Goal: Communication & Community: Answer question/provide support

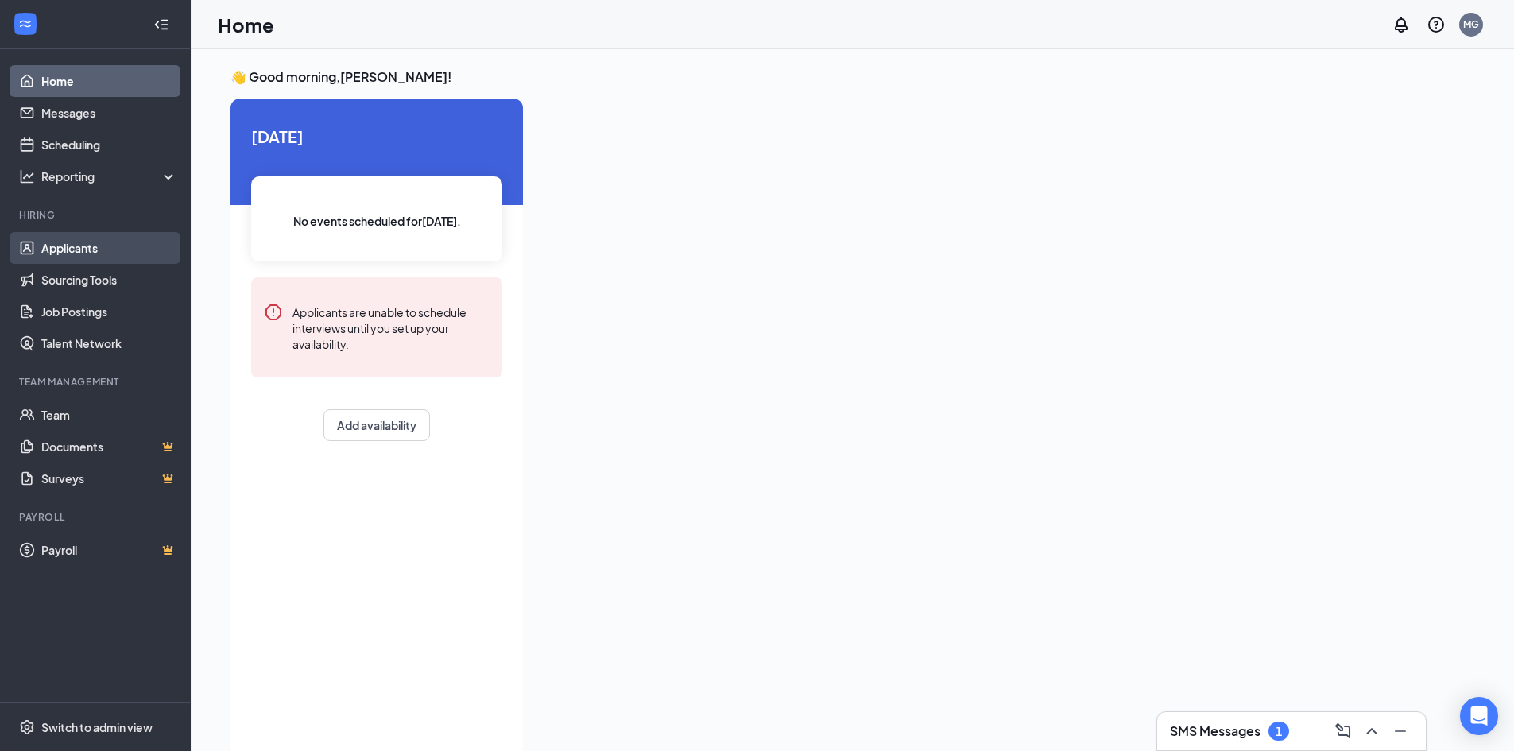
click at [77, 250] on link "Applicants" at bounding box center [109, 248] width 136 height 32
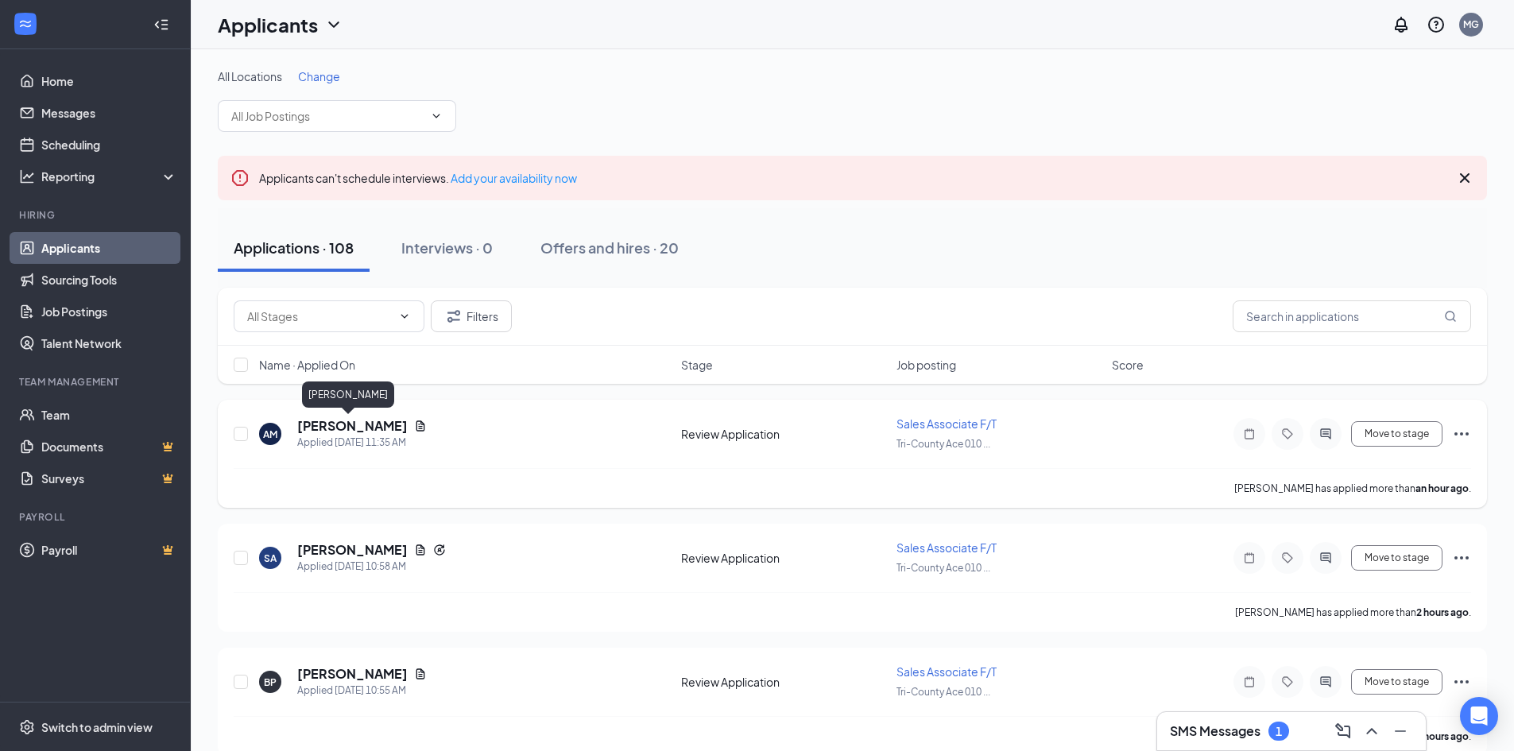
click at [355, 424] on h5 "[PERSON_NAME]" at bounding box center [352, 425] width 110 height 17
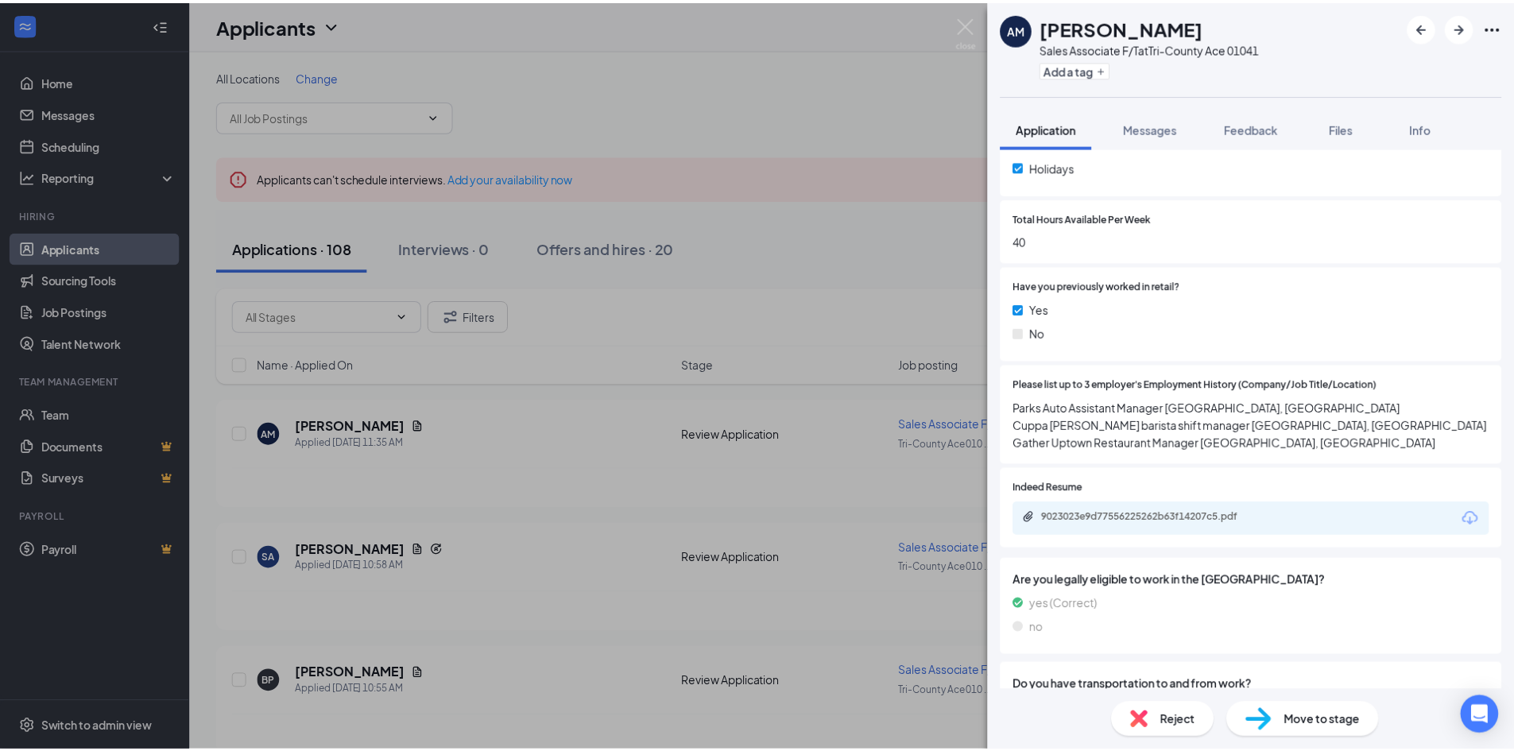
scroll to position [636, 0]
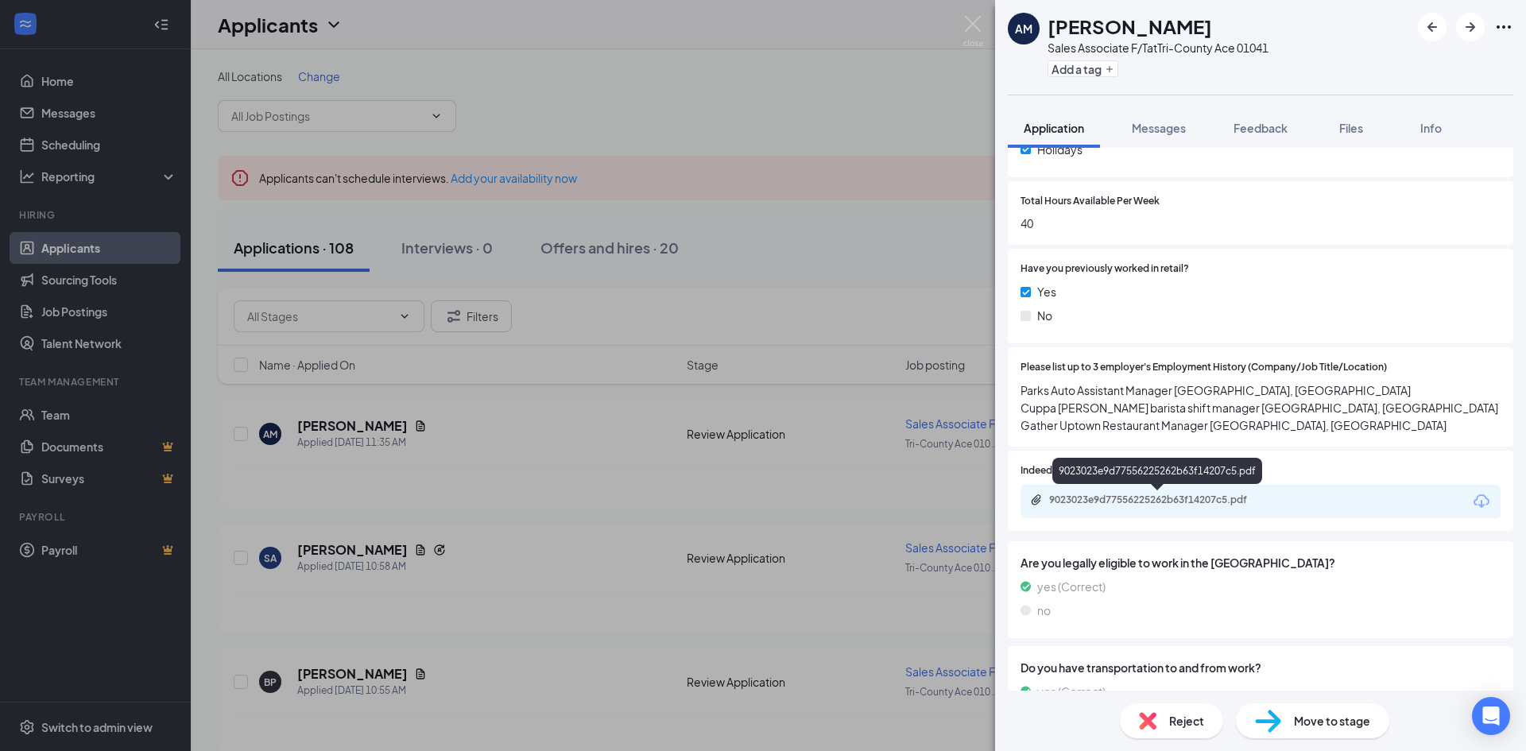
click at [1181, 497] on div "9023023e9d77556225262b63f14207c5.pdf" at bounding box center [1160, 499] width 223 height 13
click at [977, 23] on img at bounding box center [973, 31] width 20 height 31
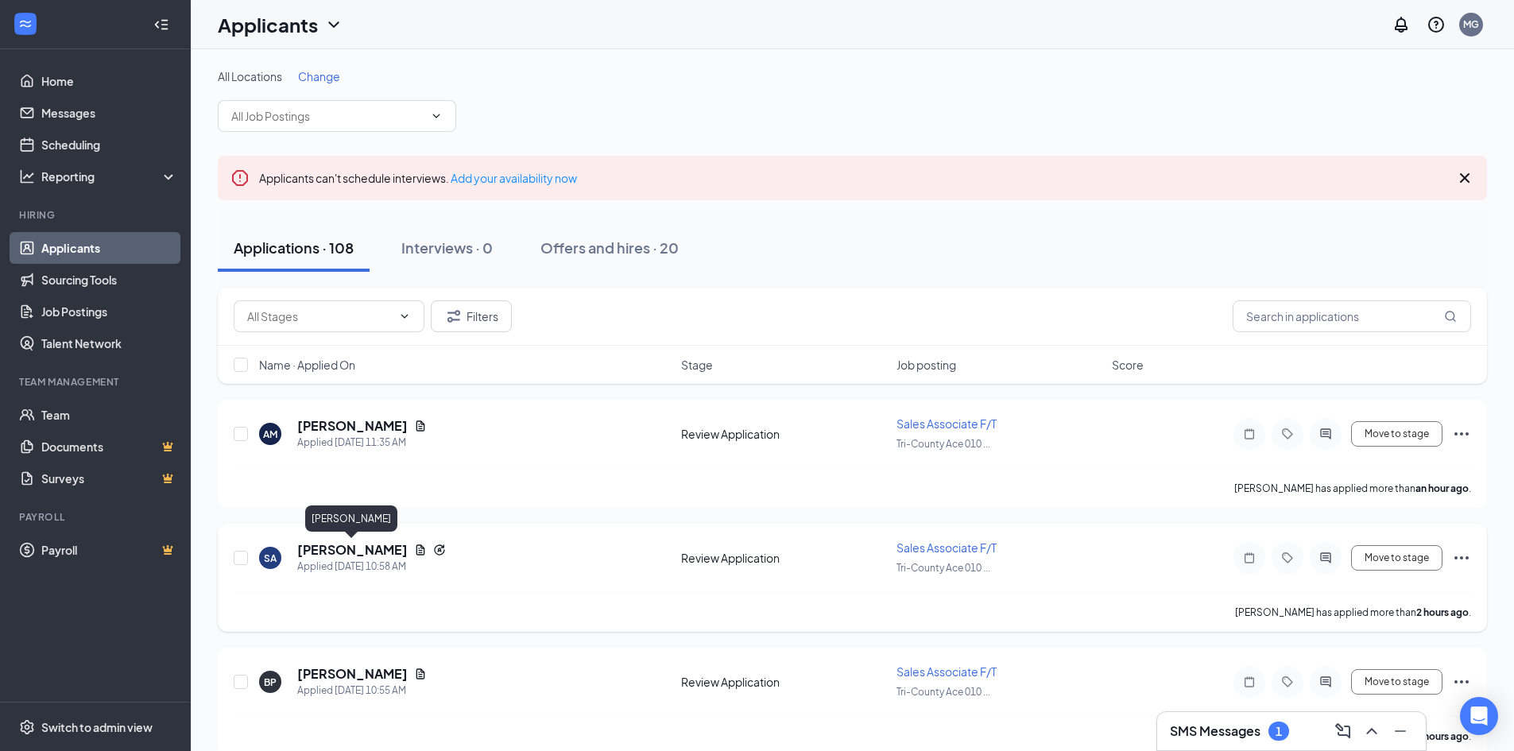
click at [367, 553] on h5 "[PERSON_NAME]" at bounding box center [352, 549] width 110 height 17
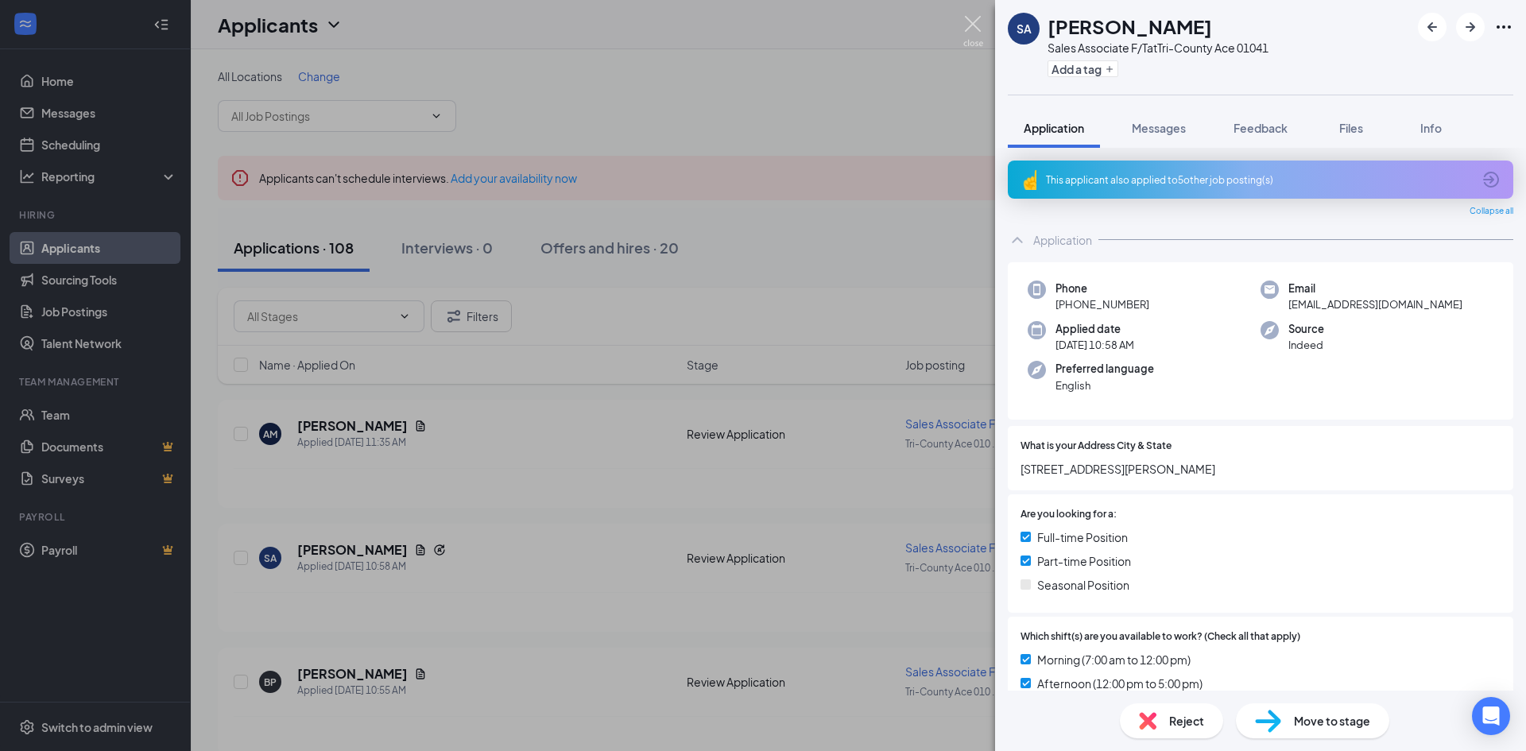
click at [982, 21] on img at bounding box center [973, 31] width 20 height 31
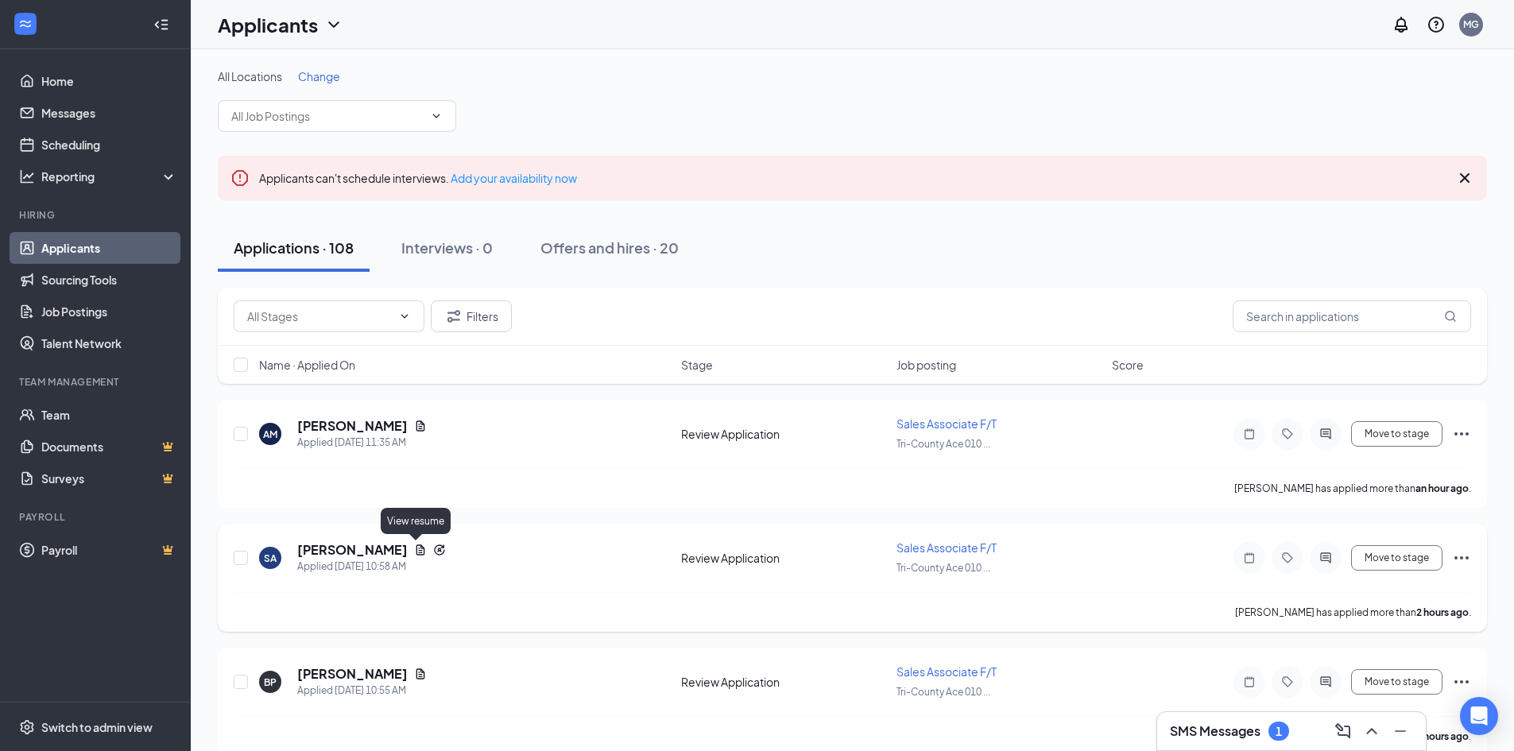
click at [416, 552] on icon "Document" at bounding box center [420, 550] width 13 height 13
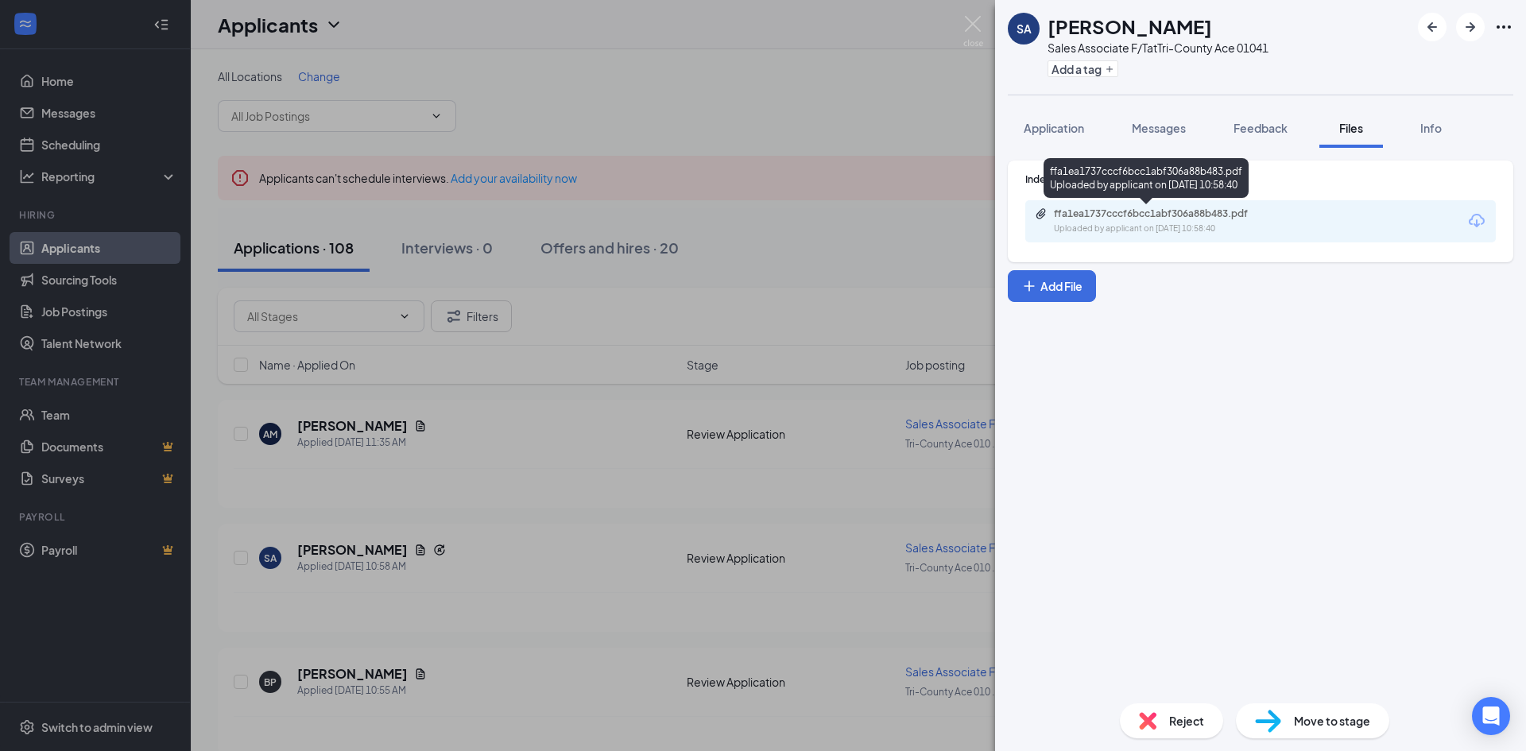
click at [1167, 217] on div "ffa1ea1737cccf6bcc1abf306a88b483.pdf" at bounding box center [1165, 213] width 223 height 13
click at [966, 25] on img at bounding box center [973, 31] width 20 height 31
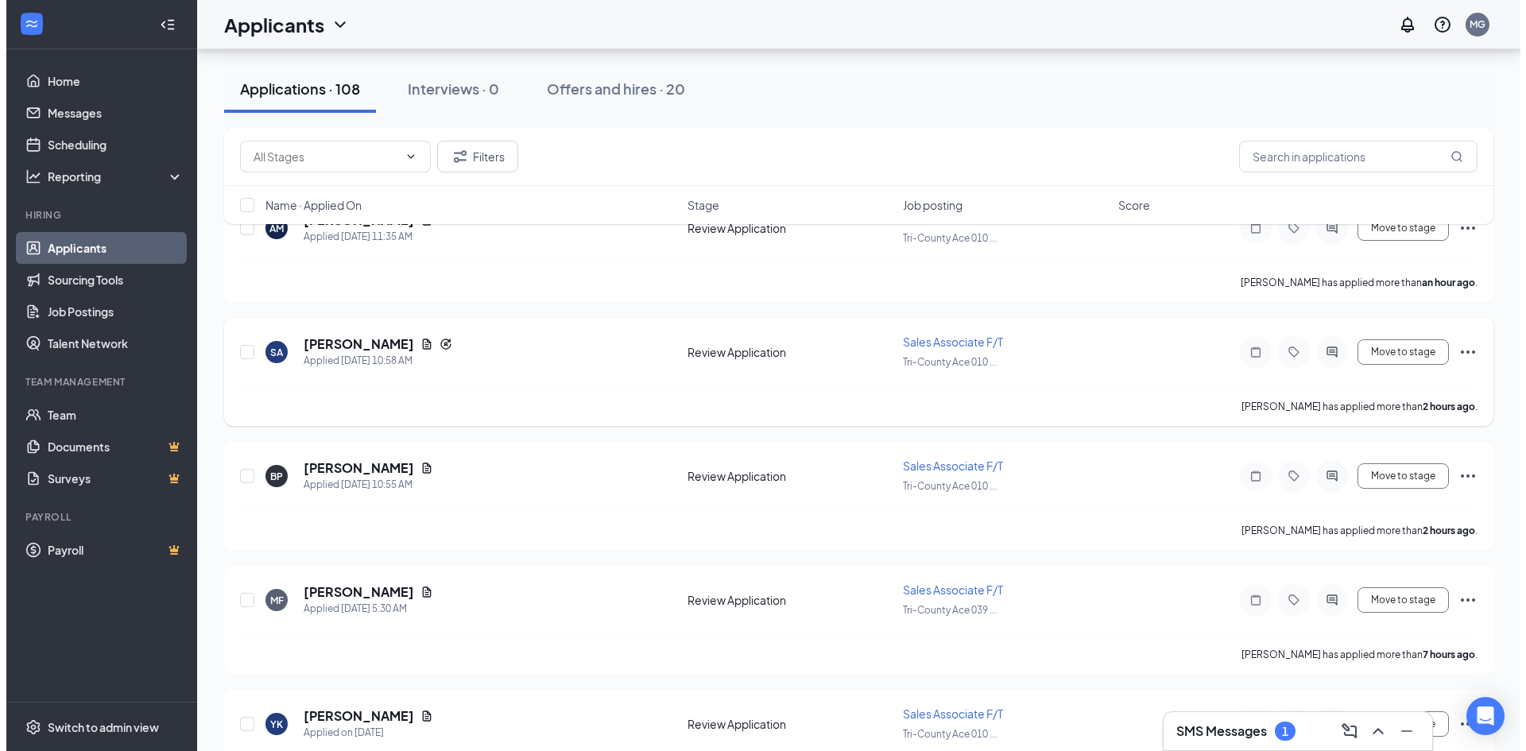
scroll to position [238, 0]
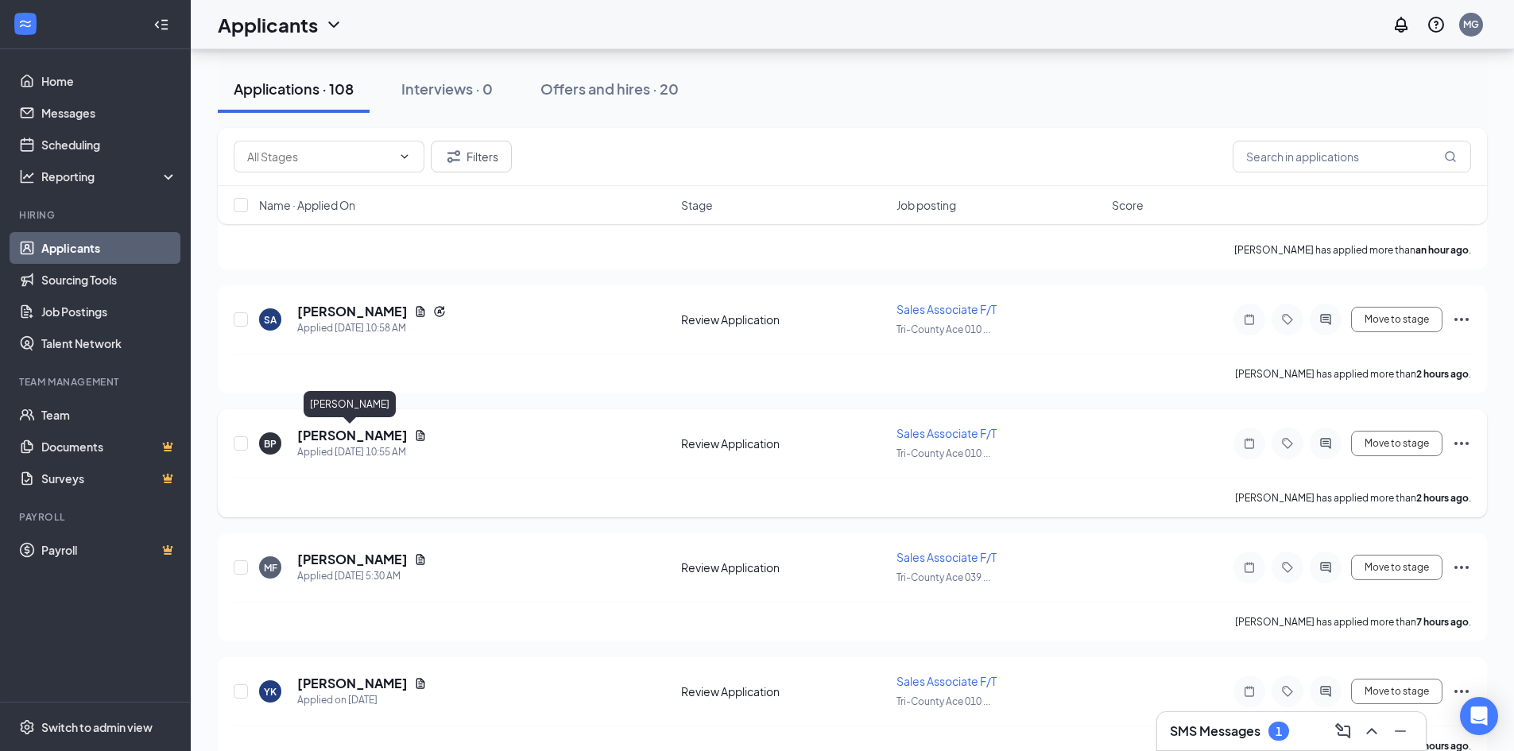
click at [333, 435] on h5 "[PERSON_NAME]" at bounding box center [352, 435] width 110 height 17
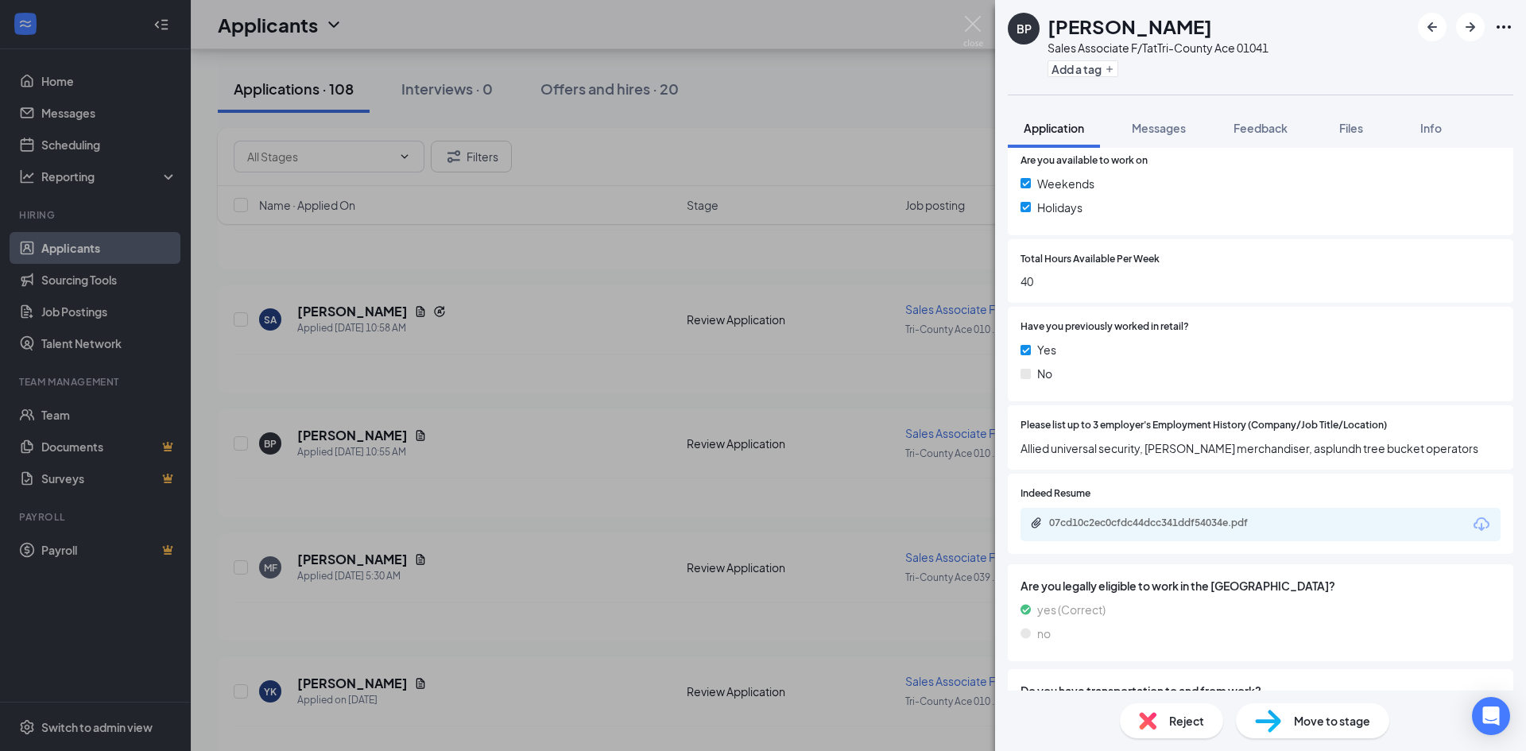
scroll to position [636, 0]
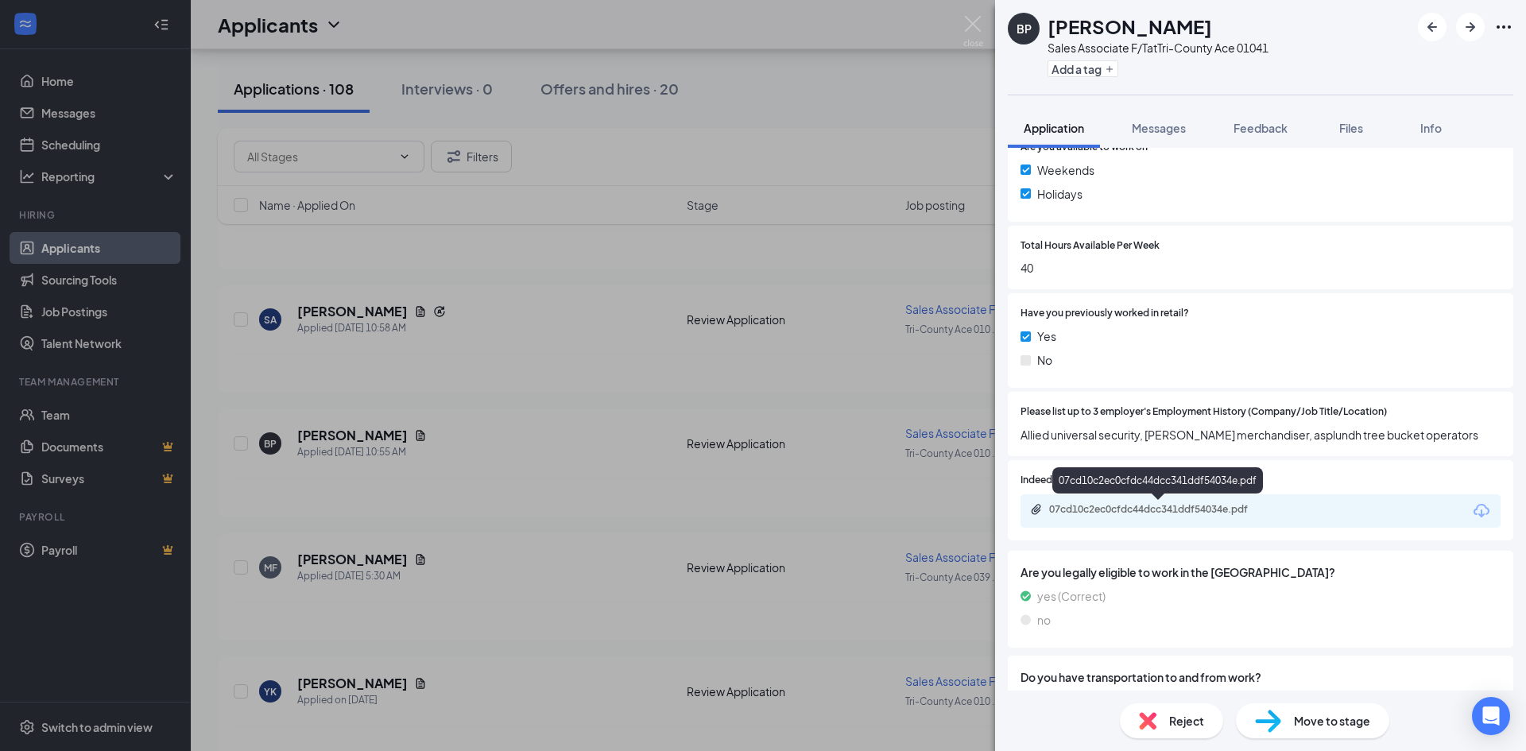
click at [1097, 508] on div "07cd10c2ec0cfdc44dcc341ddf54034e.pdf" at bounding box center [1160, 509] width 223 height 13
click at [974, 22] on img at bounding box center [973, 31] width 20 height 31
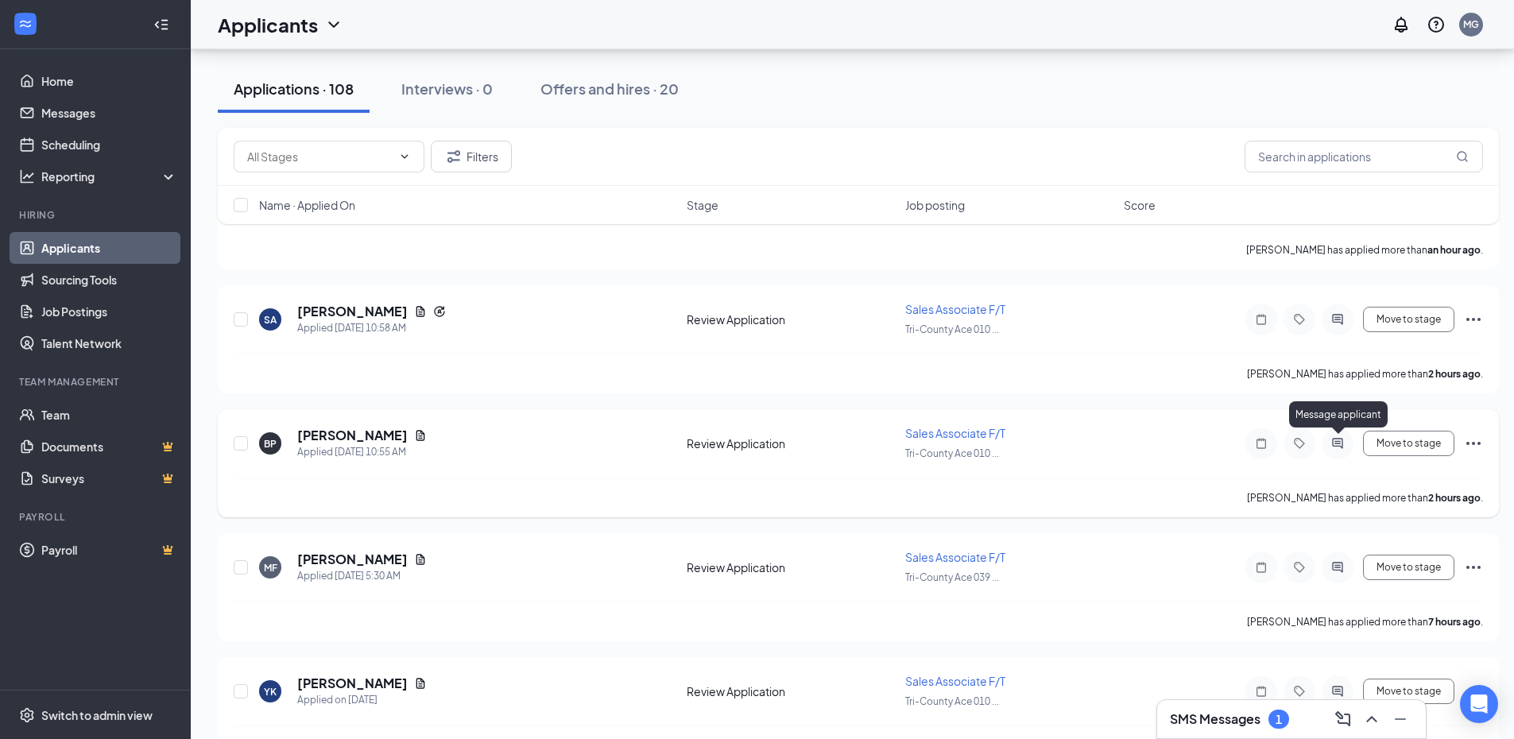
click at [1340, 439] on icon "ActiveChat" at bounding box center [1337, 443] width 19 height 13
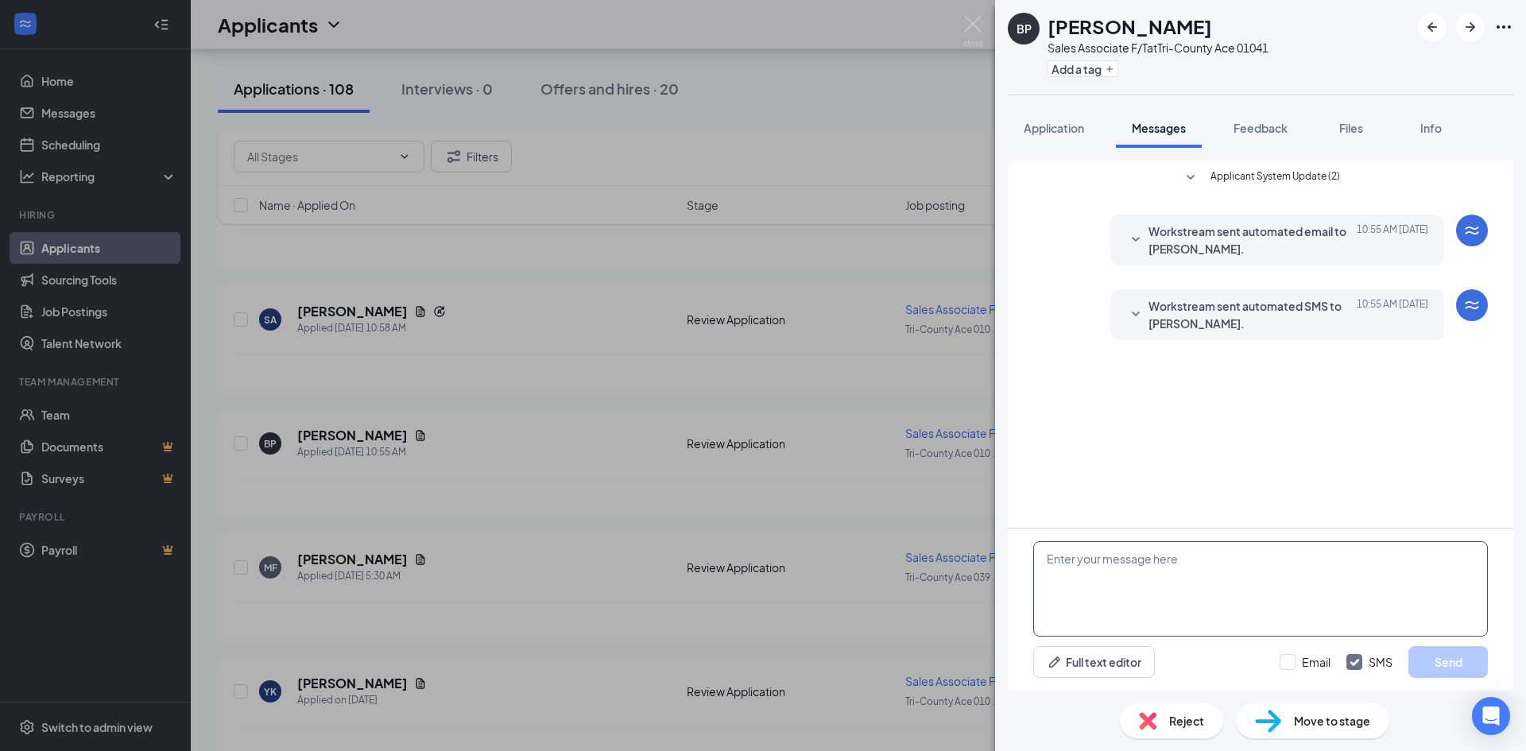
click at [1157, 587] on textarea at bounding box center [1260, 588] width 455 height 95
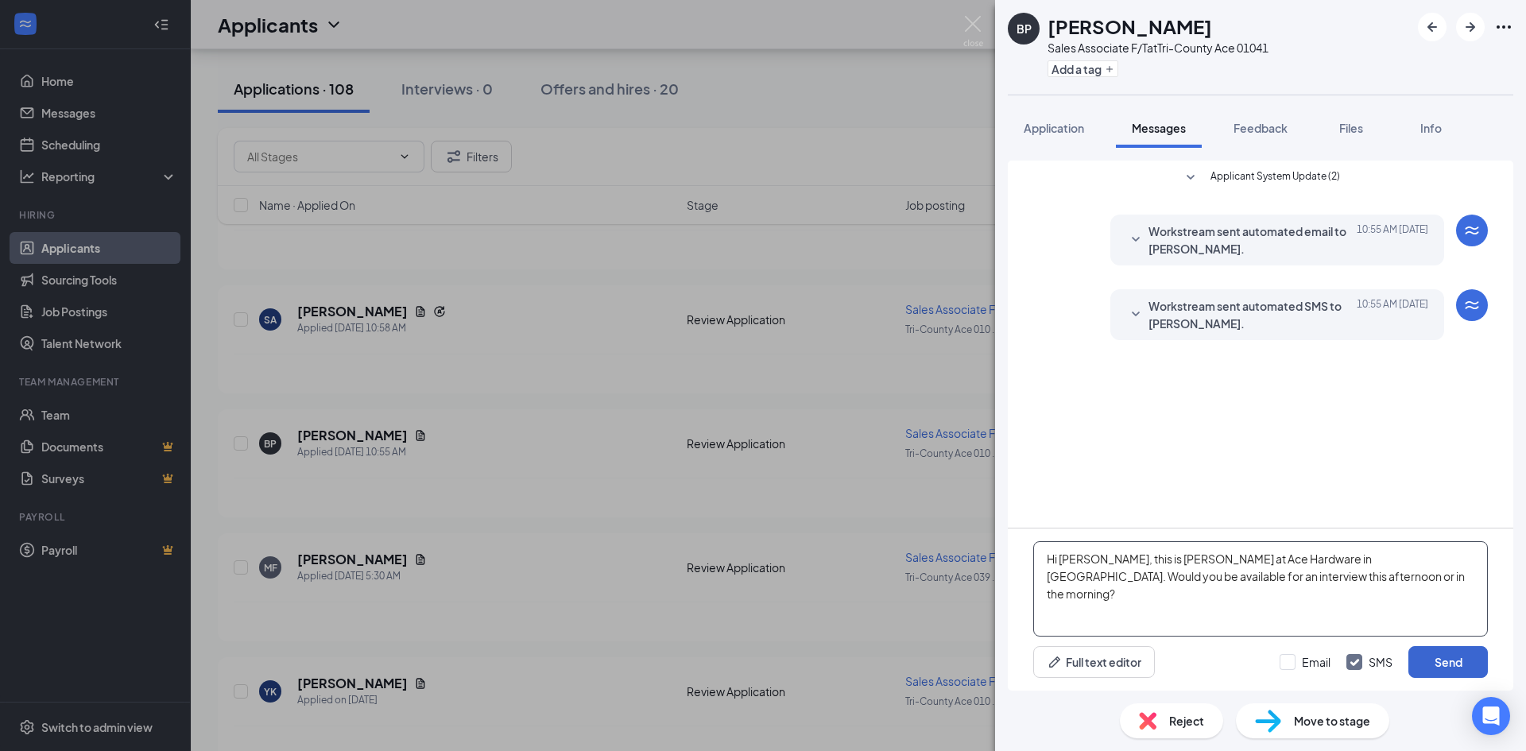
type textarea "Hi [PERSON_NAME], this is [PERSON_NAME] at Ace Hardware in [GEOGRAPHIC_DATA]. W…"
click at [1454, 656] on button "Send" at bounding box center [1447, 662] width 79 height 32
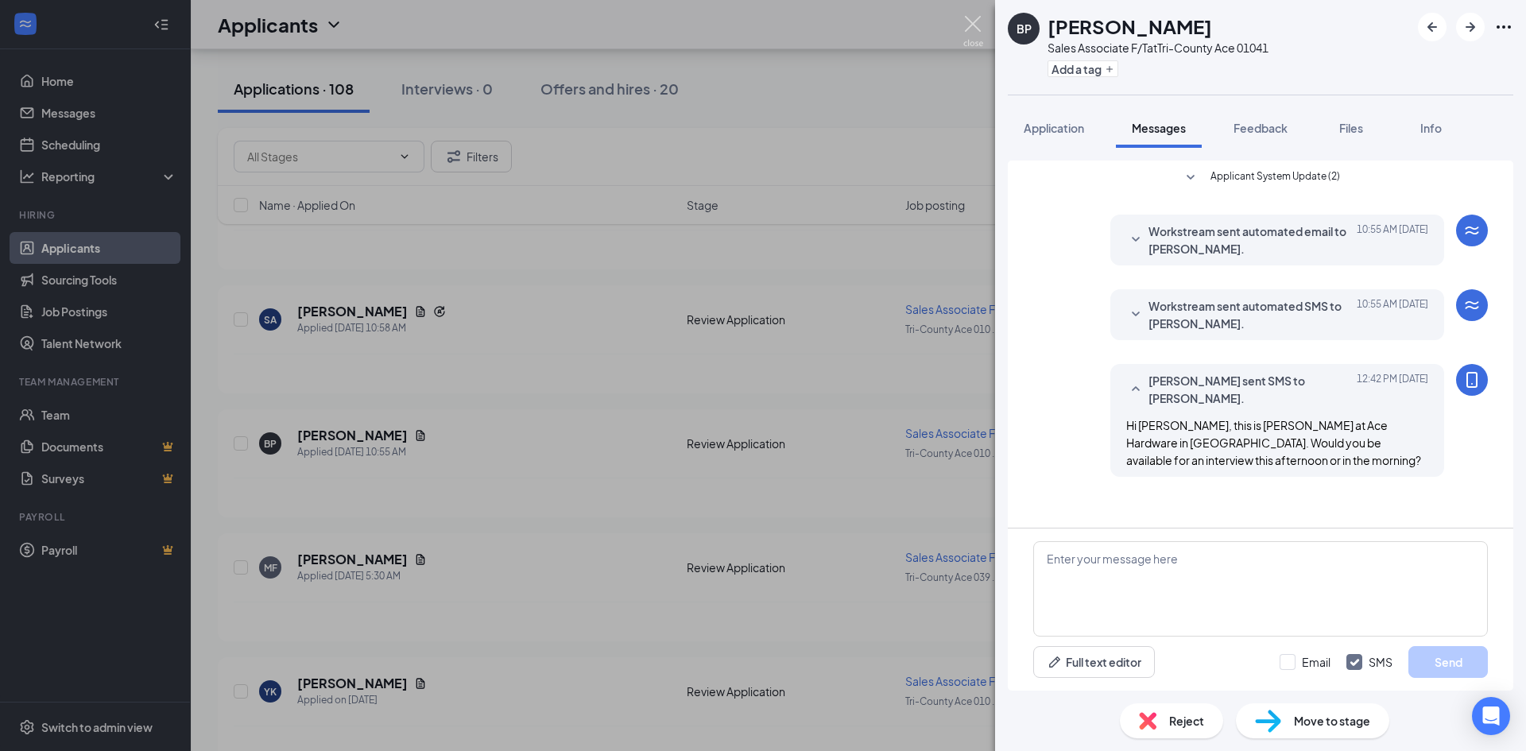
click at [972, 25] on img at bounding box center [973, 31] width 20 height 31
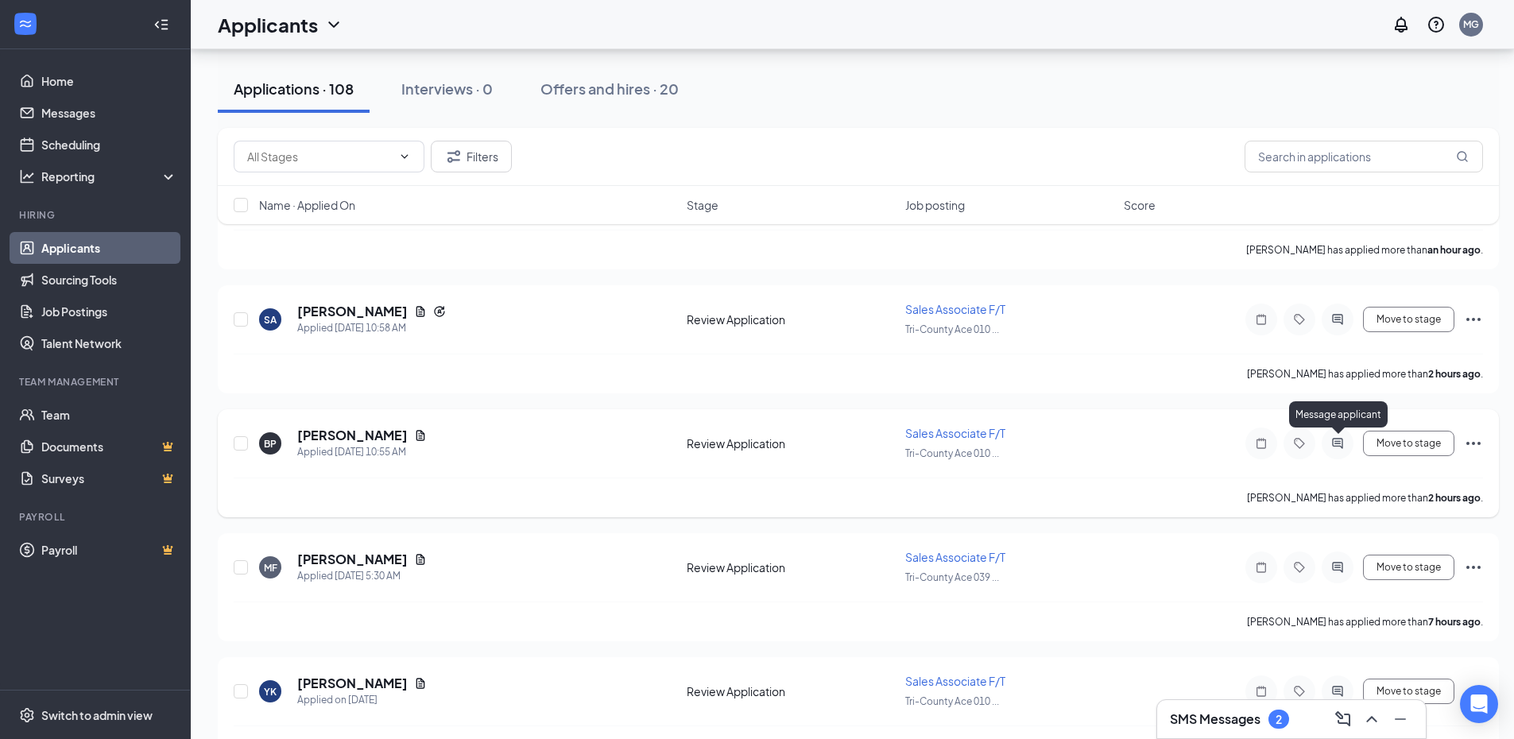
click at [1336, 443] on icon "ActiveChat" at bounding box center [1337, 443] width 10 height 10
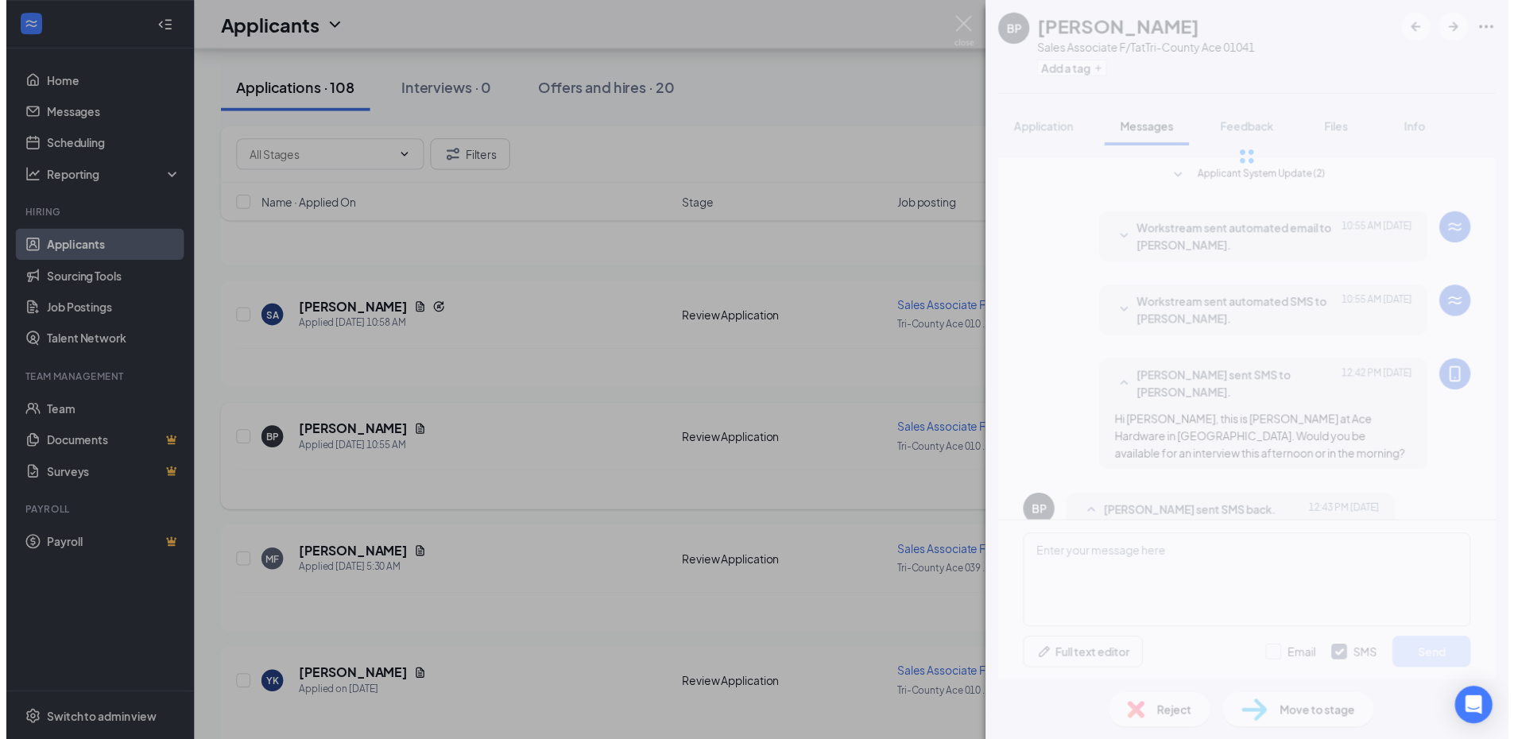
scroll to position [51, 0]
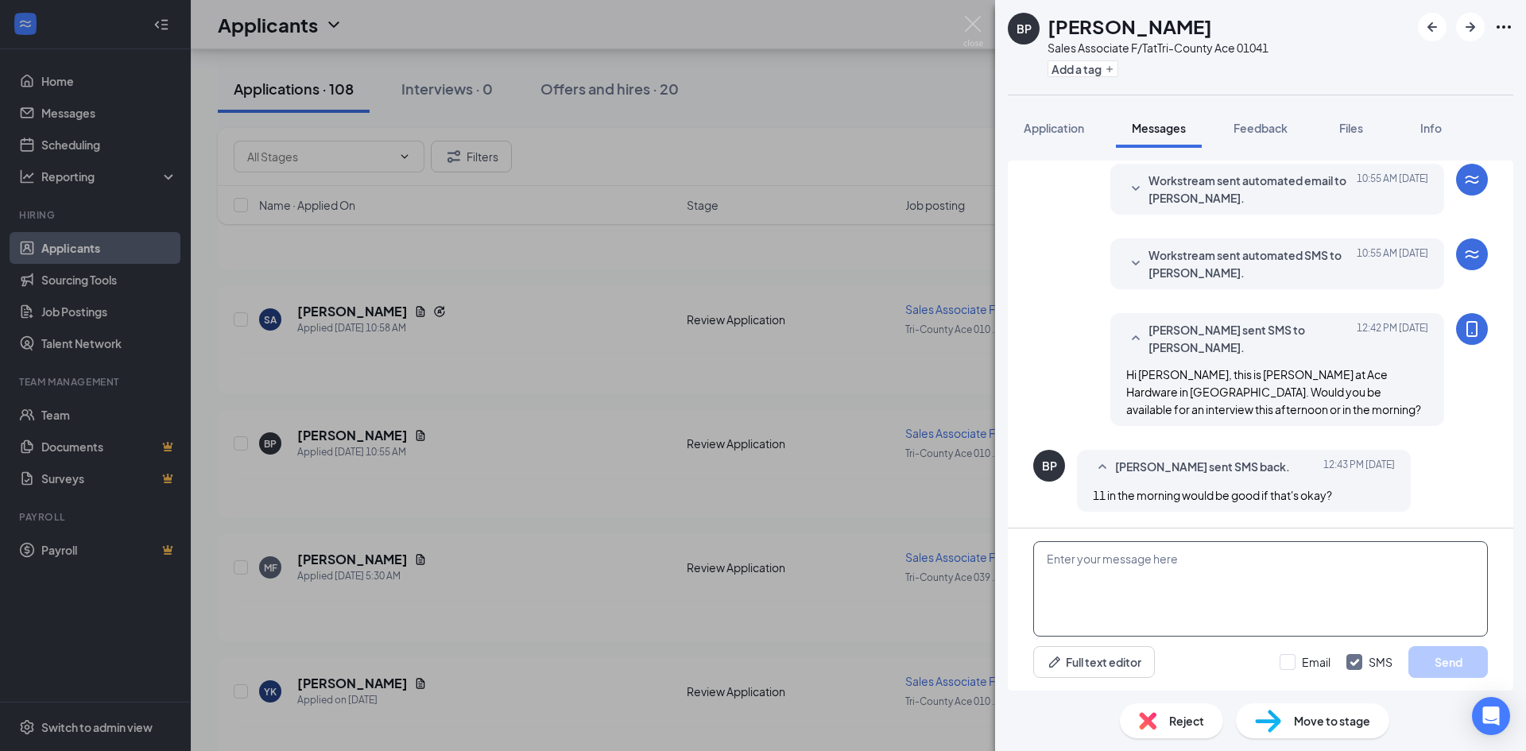
click at [1067, 567] on textarea at bounding box center [1260, 588] width 455 height 95
type textarea "I can work with that, see you in the morning. Thanks"
click at [63, 113] on div "BP [PERSON_NAME] Sales Associate F/T at Tri-County Ace 01041 Add a tag Applicat…" at bounding box center [763, 375] width 1526 height 751
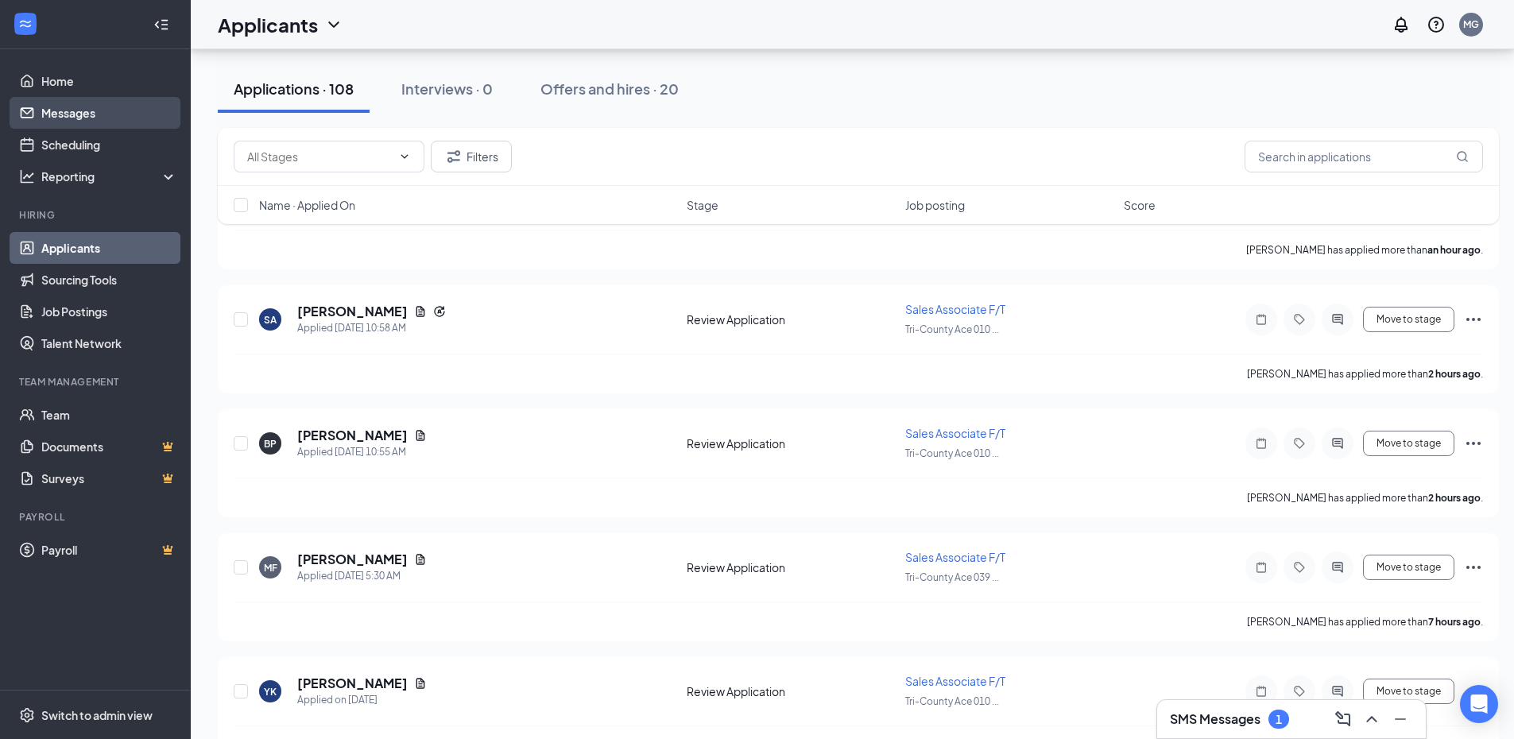
click at [63, 113] on link "Messages" at bounding box center [109, 113] width 136 height 32
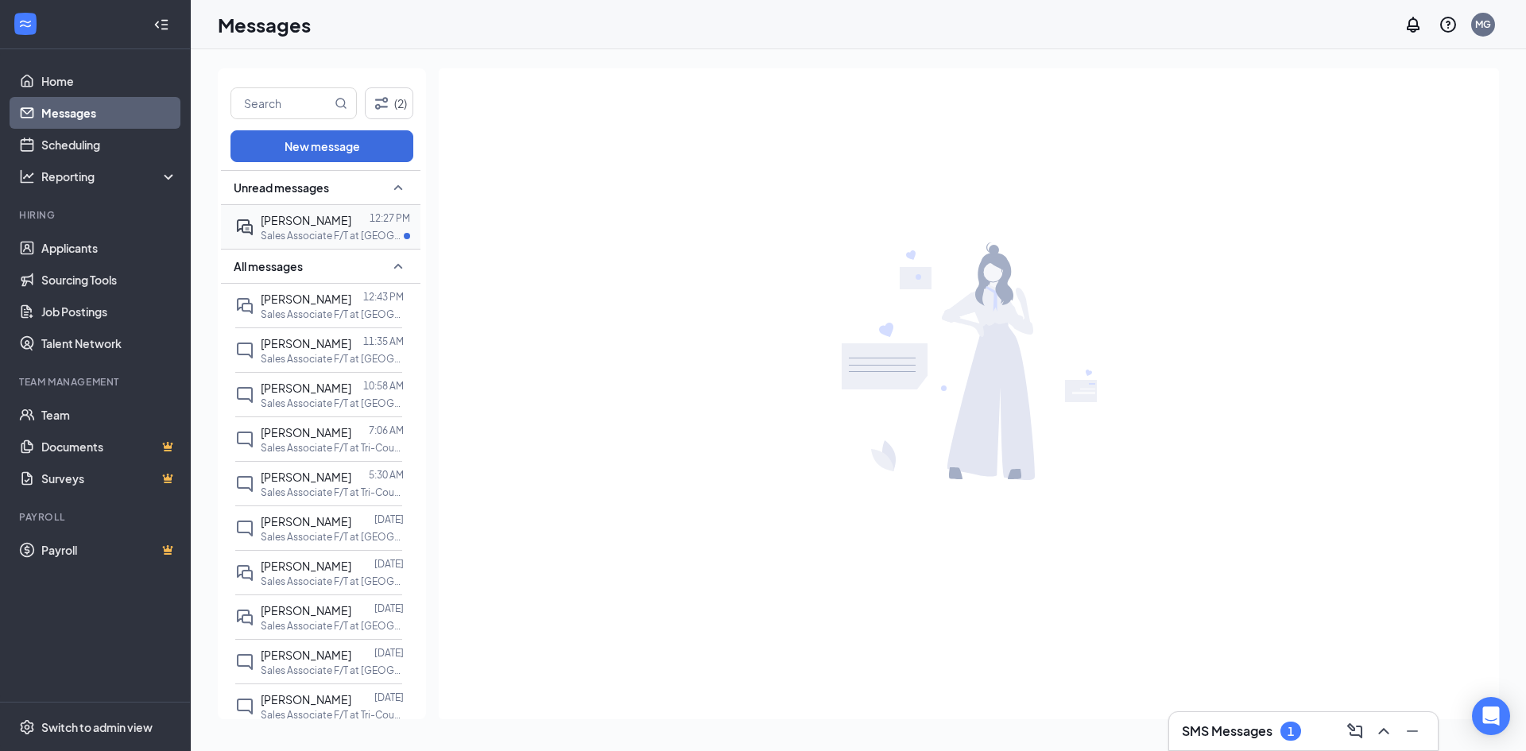
click at [322, 229] on p "Sales Associate F/T at [GEOGRAPHIC_DATA] 01041" at bounding box center [332, 236] width 143 height 14
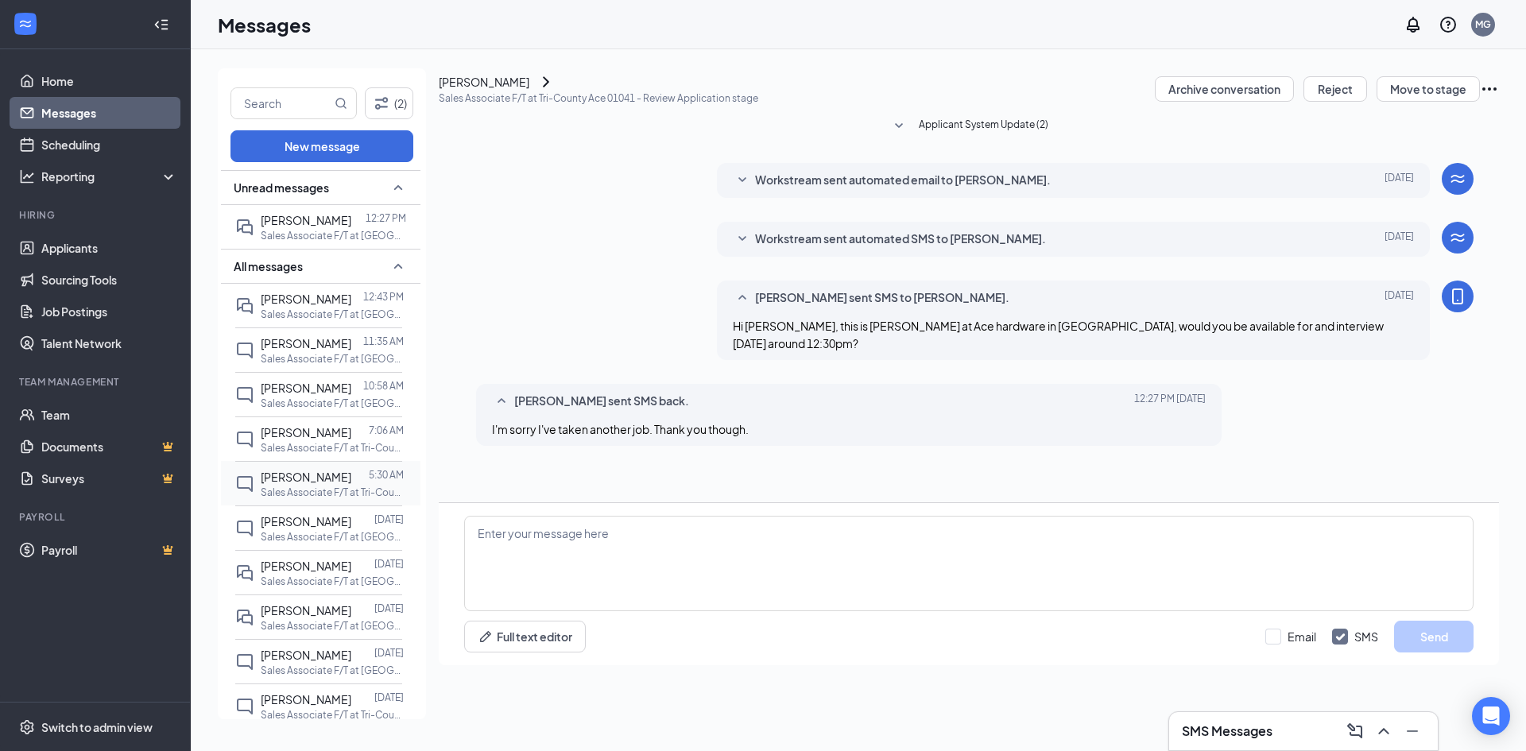
click at [304, 480] on span "[PERSON_NAME]" at bounding box center [306, 477] width 91 height 14
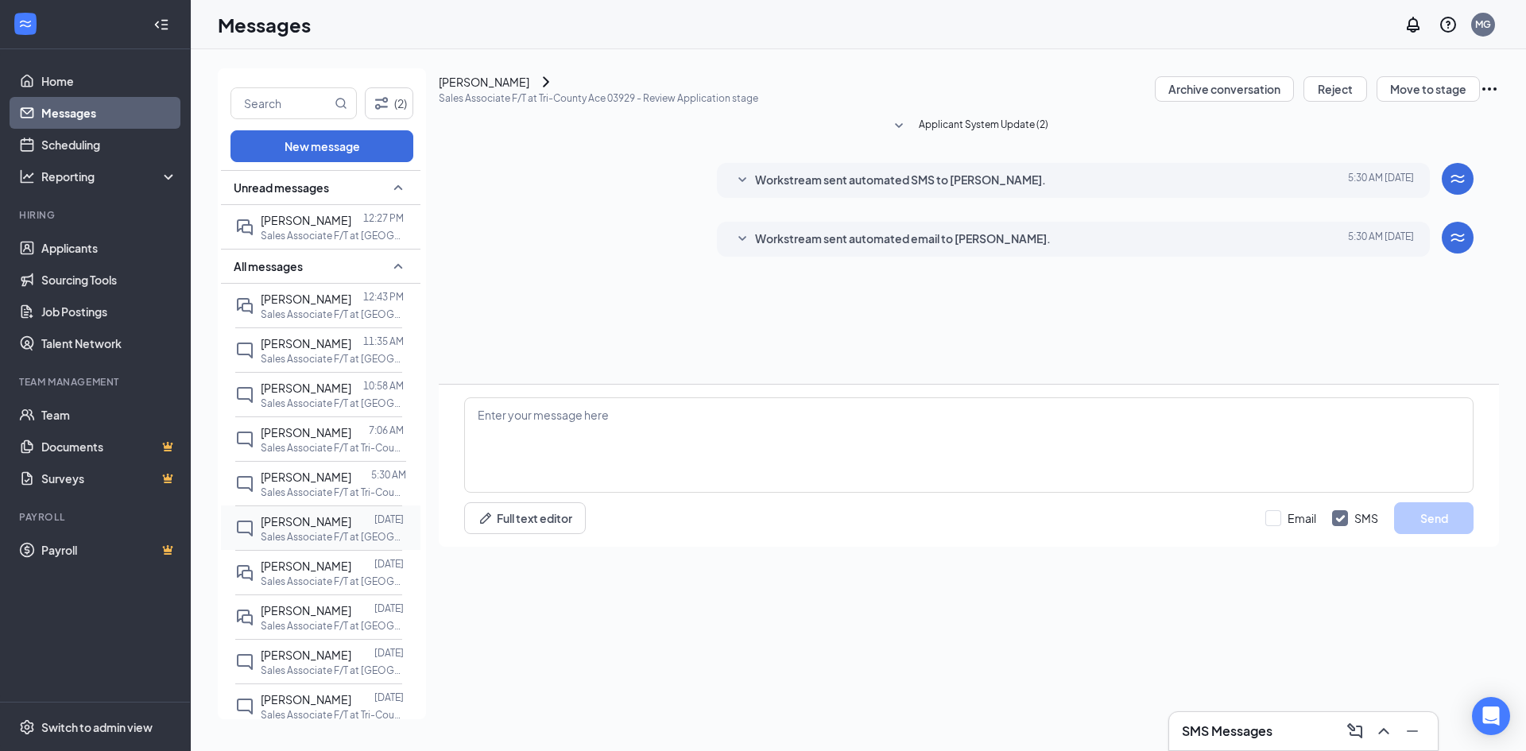
click at [322, 521] on span "[PERSON_NAME]" at bounding box center [306, 521] width 91 height 14
click at [351, 566] on div at bounding box center [362, 565] width 23 height 17
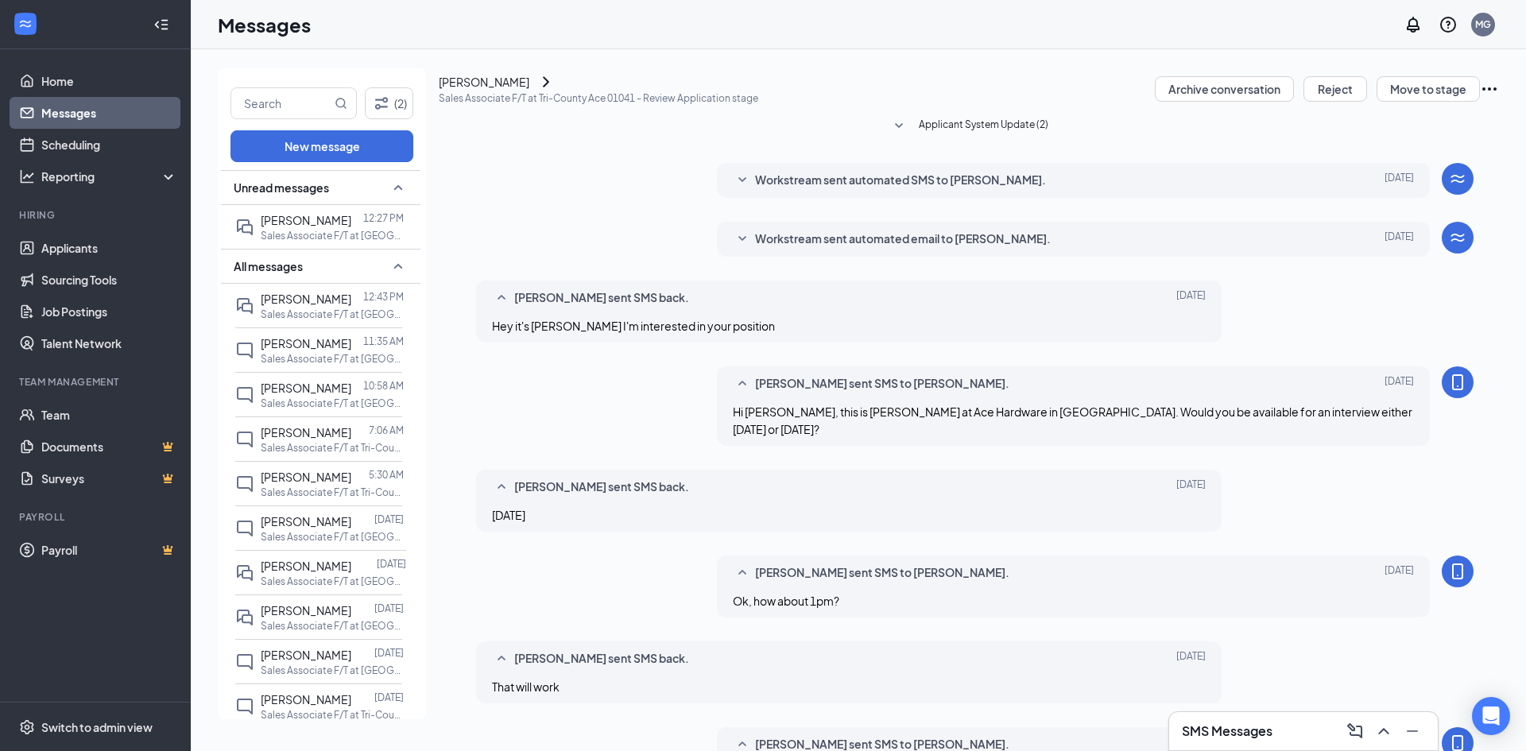
scroll to position [264, 0]
click at [320, 606] on span "[PERSON_NAME]" at bounding box center [306, 610] width 91 height 14
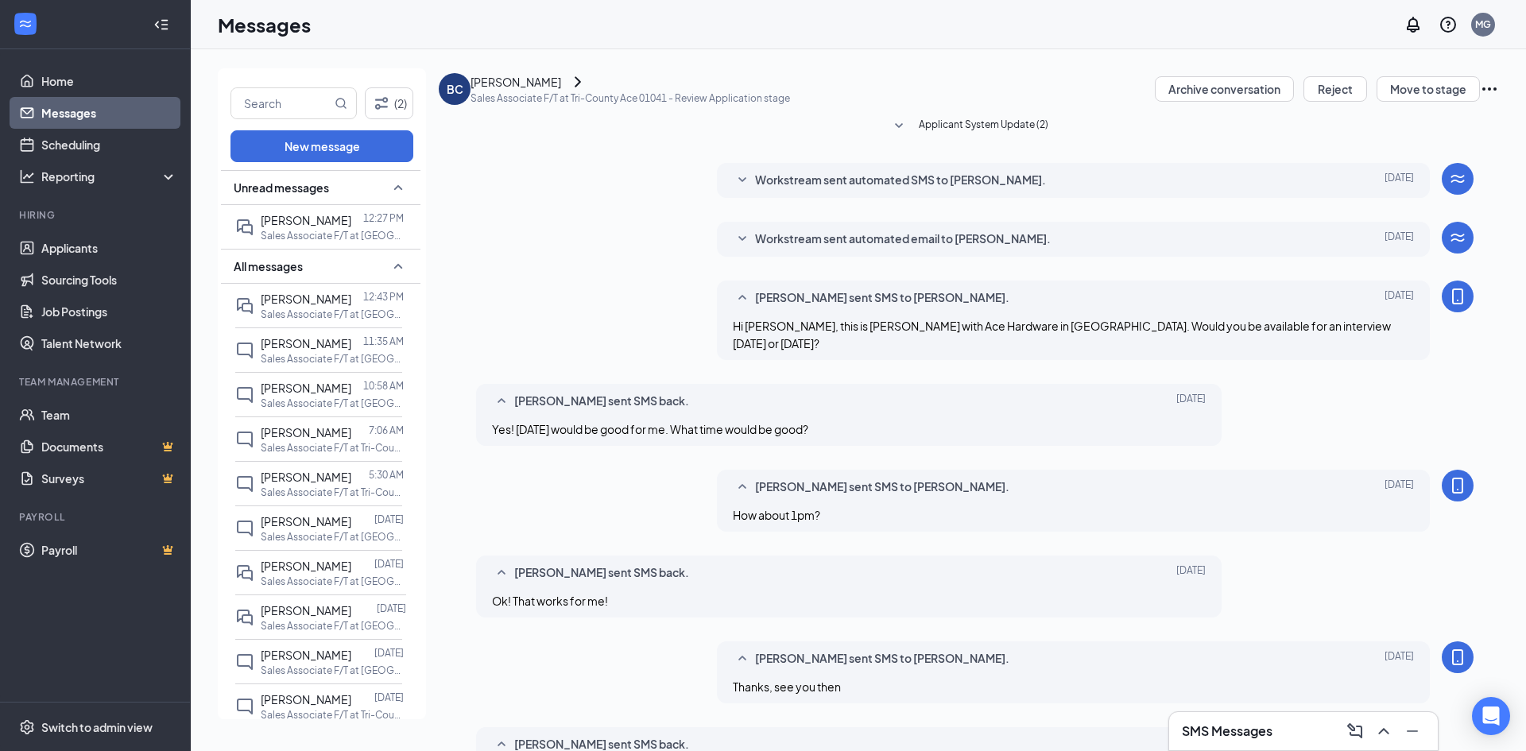
scroll to position [264, 0]
click at [332, 656] on span "[PERSON_NAME]" at bounding box center [306, 655] width 91 height 14
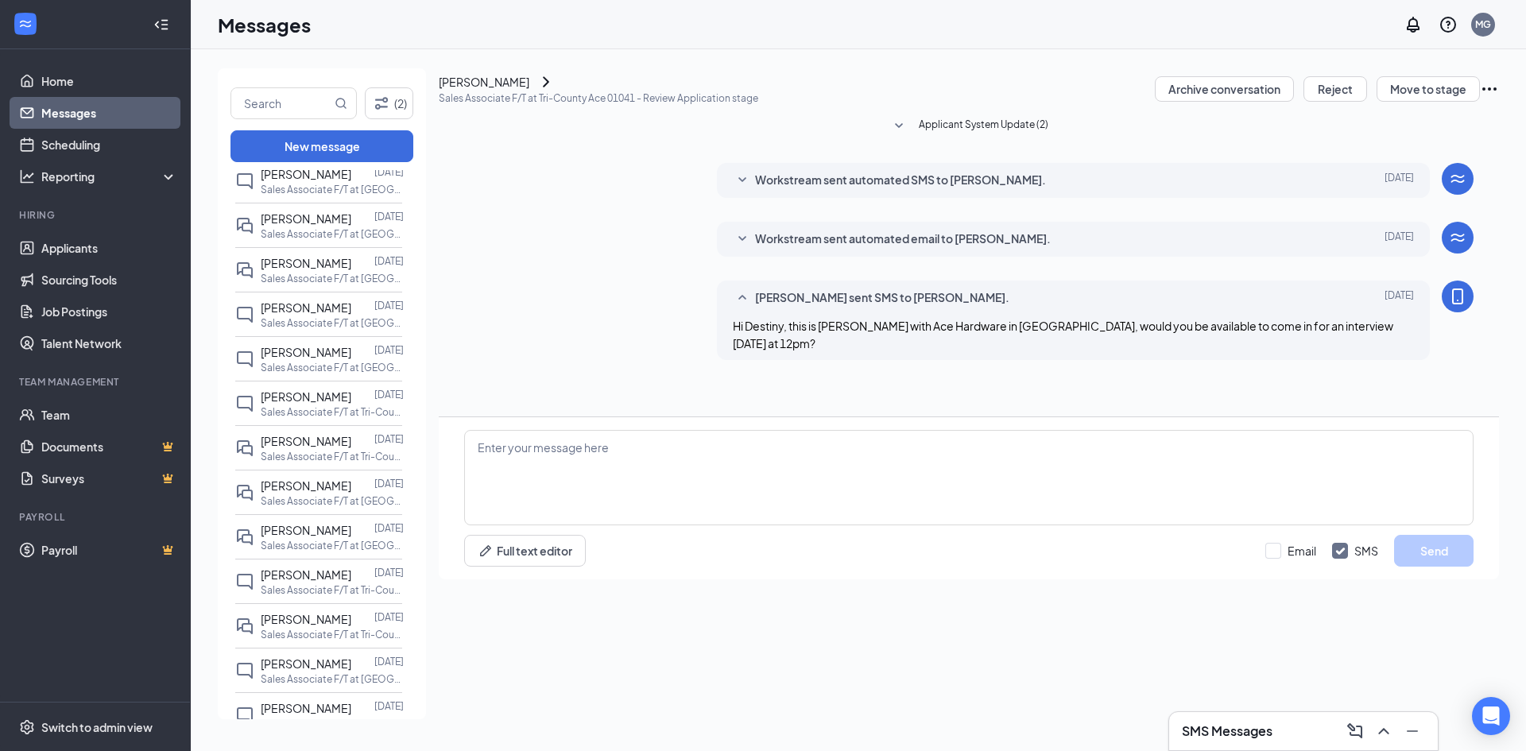
scroll to position [583, 0]
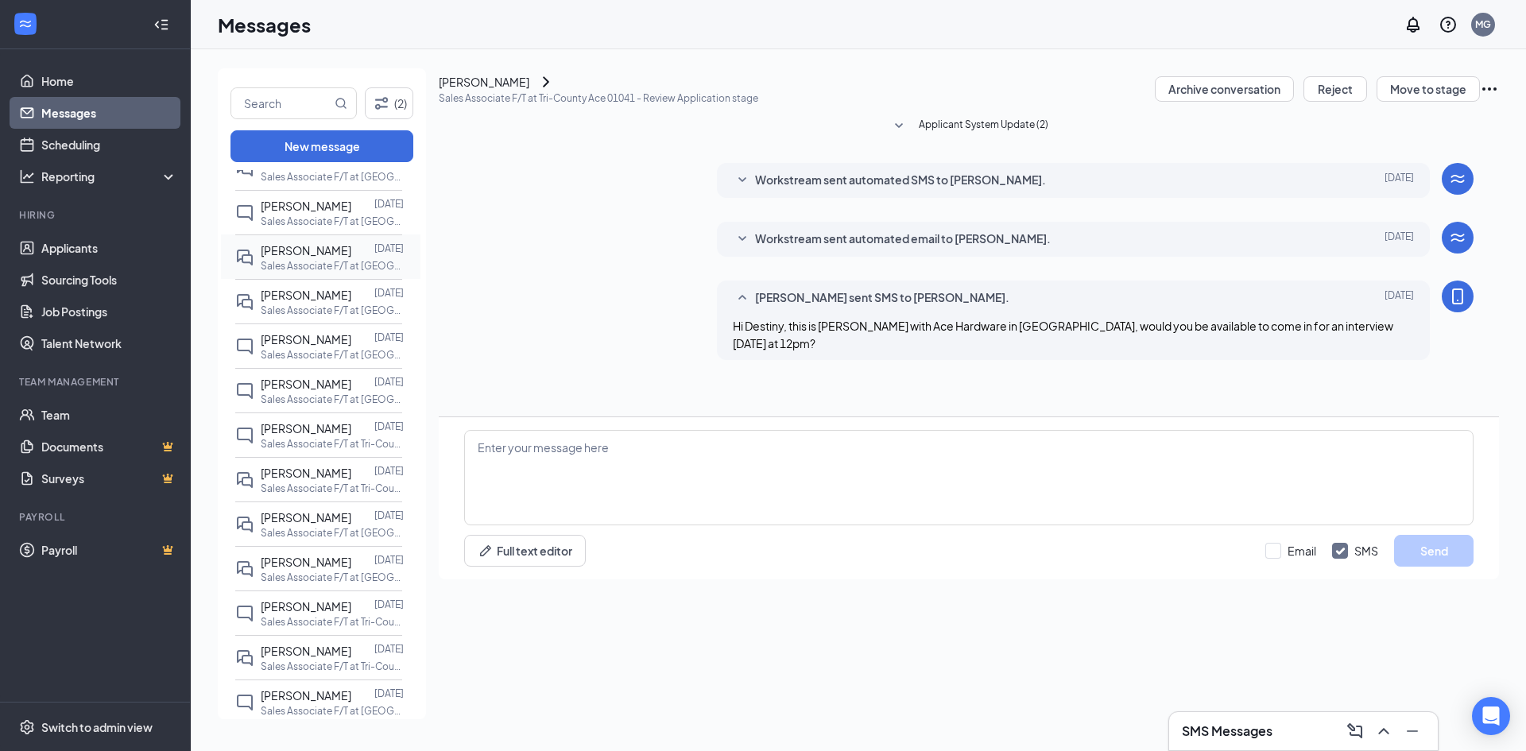
click at [284, 255] on span "[PERSON_NAME]" at bounding box center [306, 250] width 91 height 14
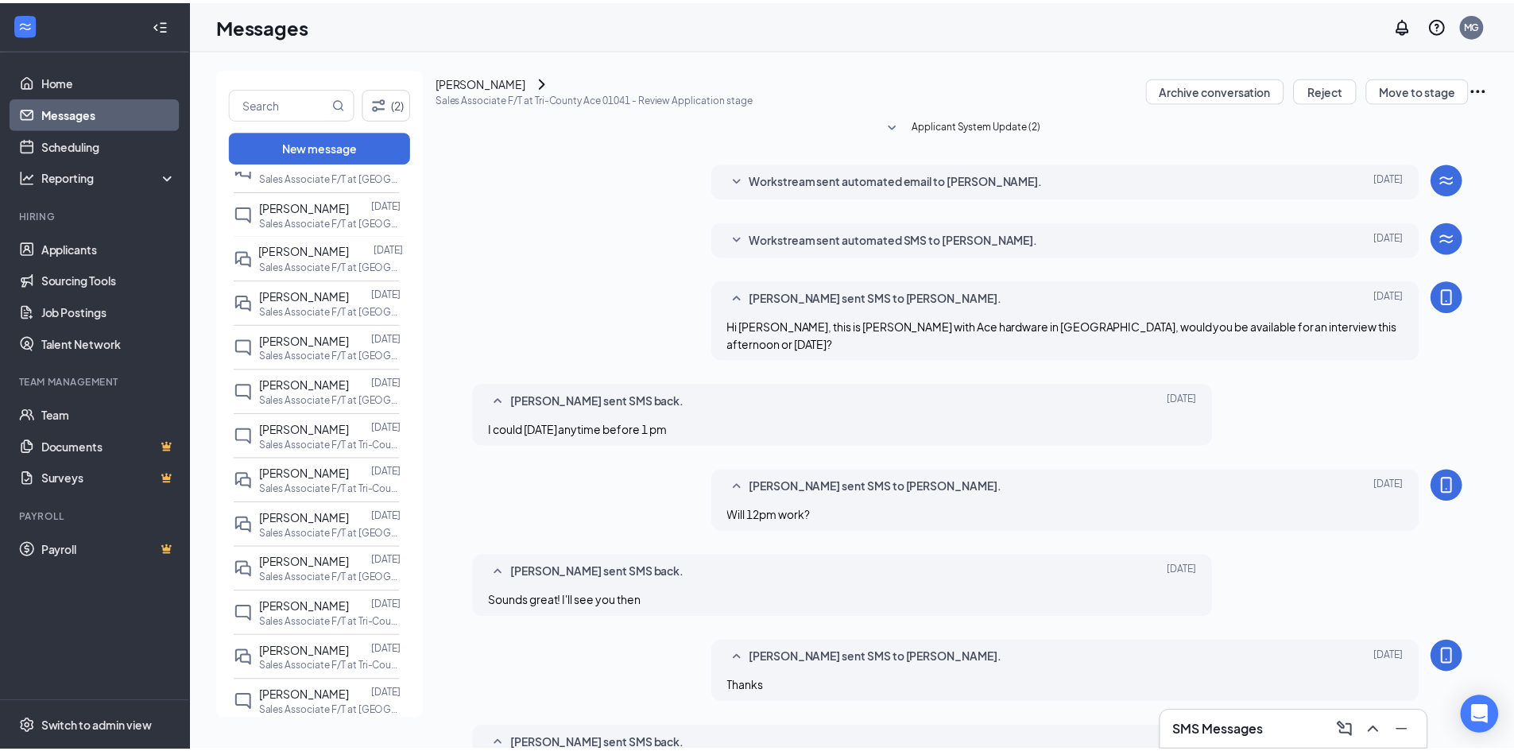
scroll to position [105, 0]
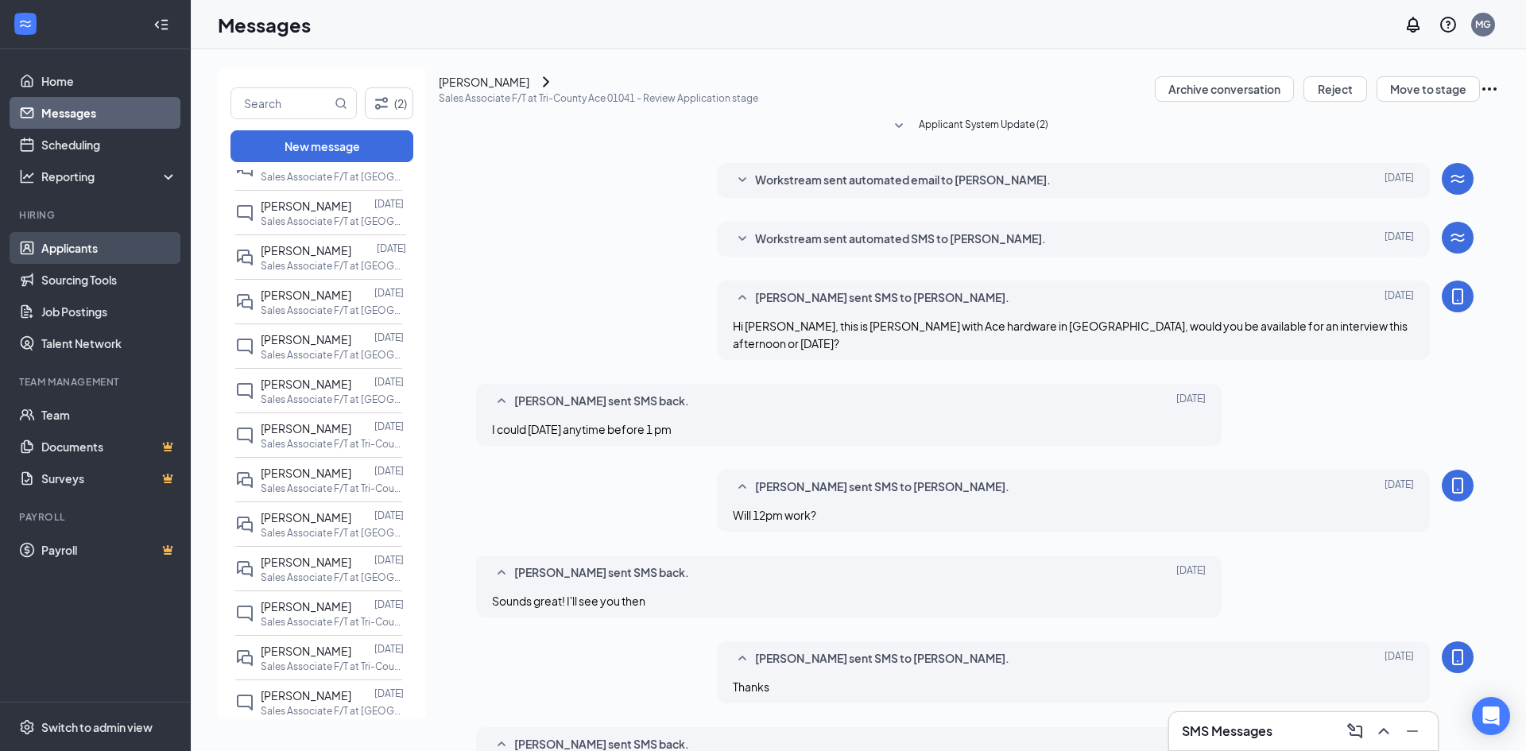
click at [80, 250] on link "Applicants" at bounding box center [109, 248] width 136 height 32
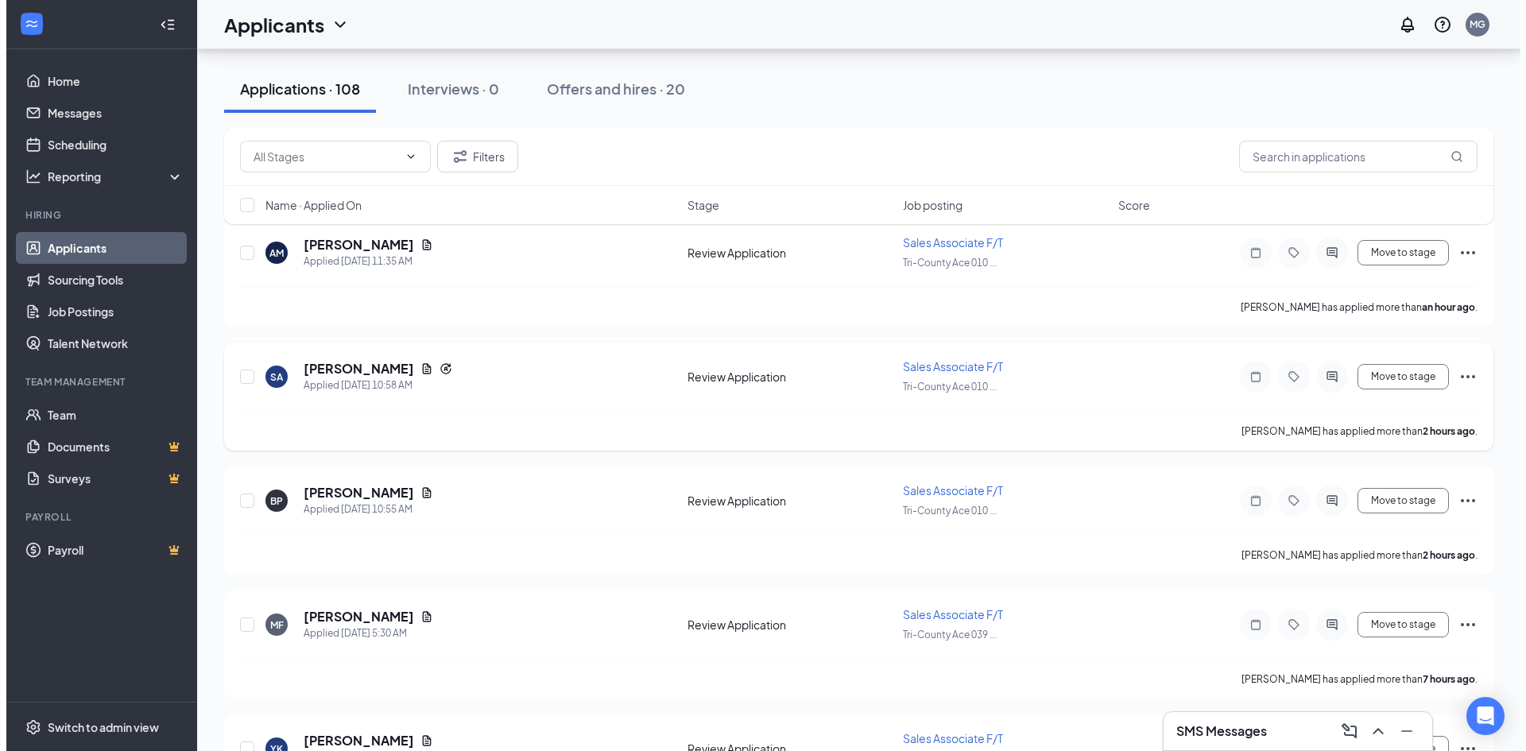
scroll to position [238, 0]
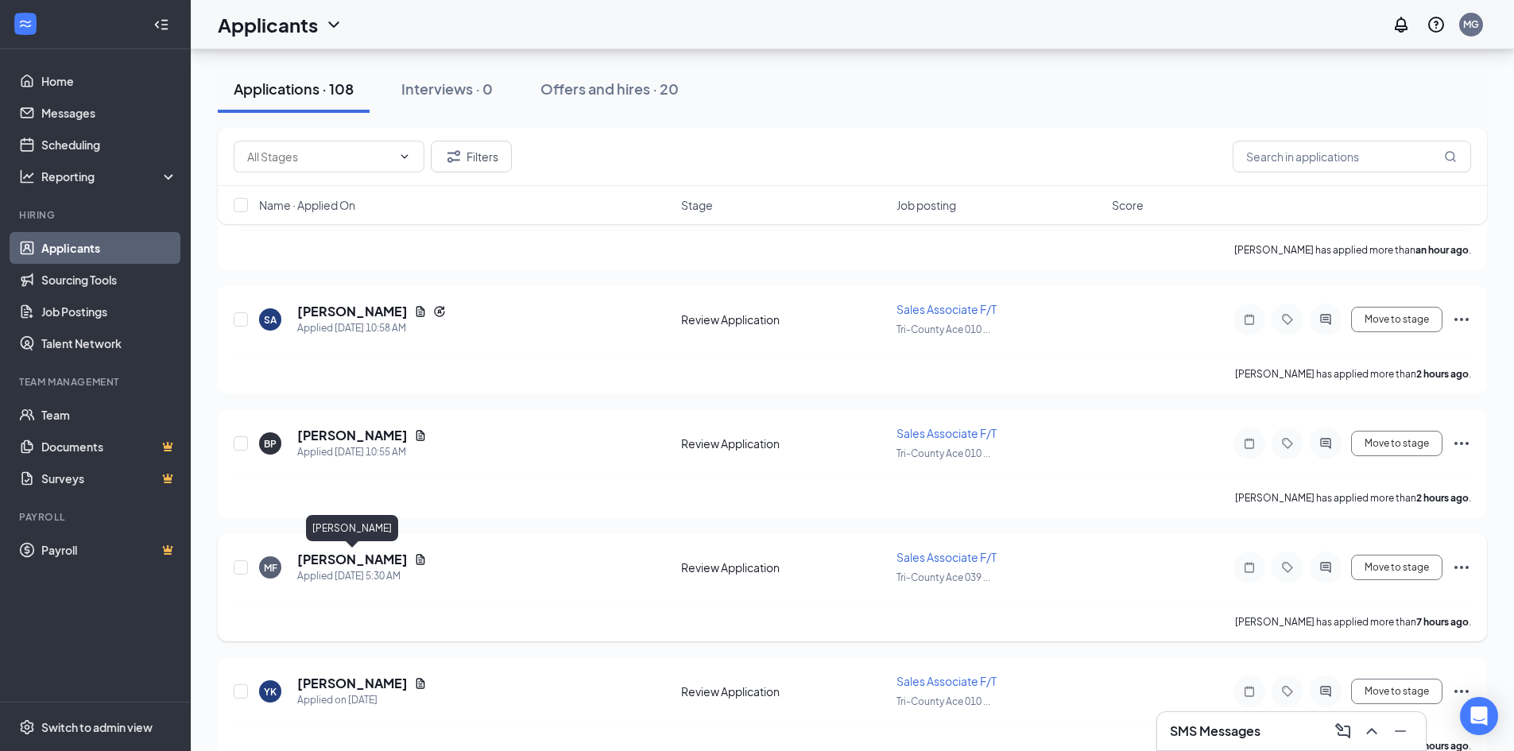
click at [346, 559] on h5 "[PERSON_NAME]" at bounding box center [352, 559] width 110 height 17
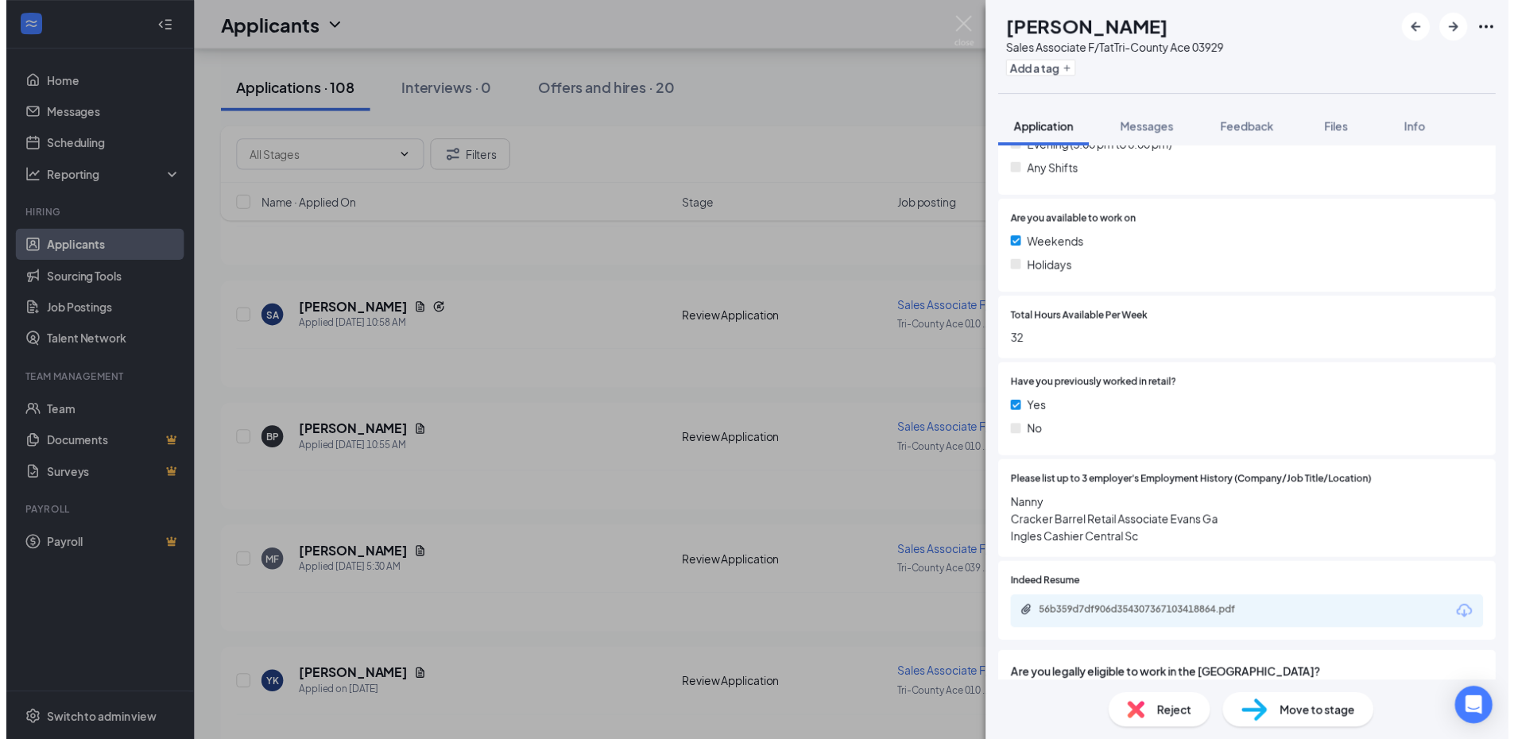
scroll to position [636, 0]
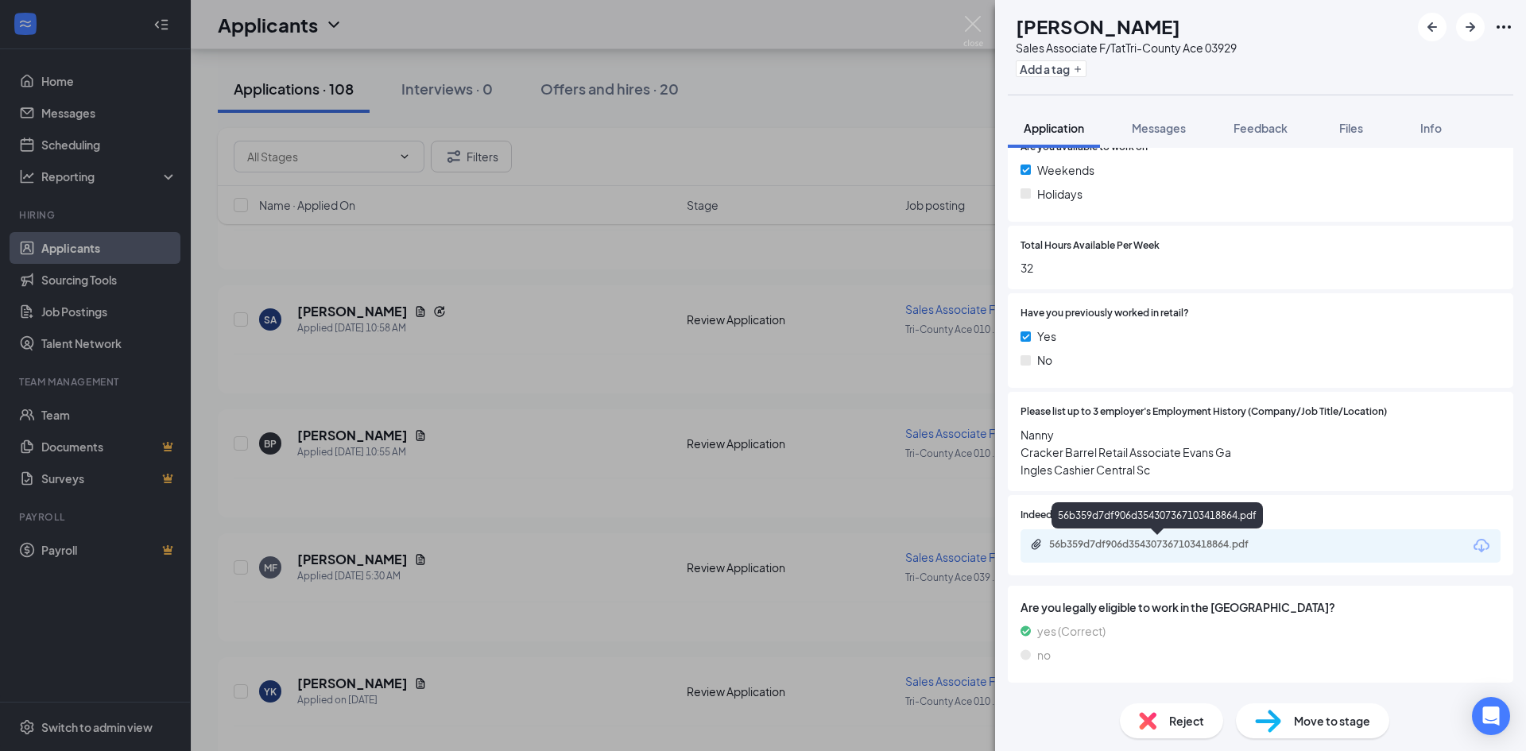
click at [1219, 544] on div "56b359d7df906d354307367103418864.pdf" at bounding box center [1160, 544] width 223 height 13
click at [975, 22] on img at bounding box center [973, 31] width 20 height 31
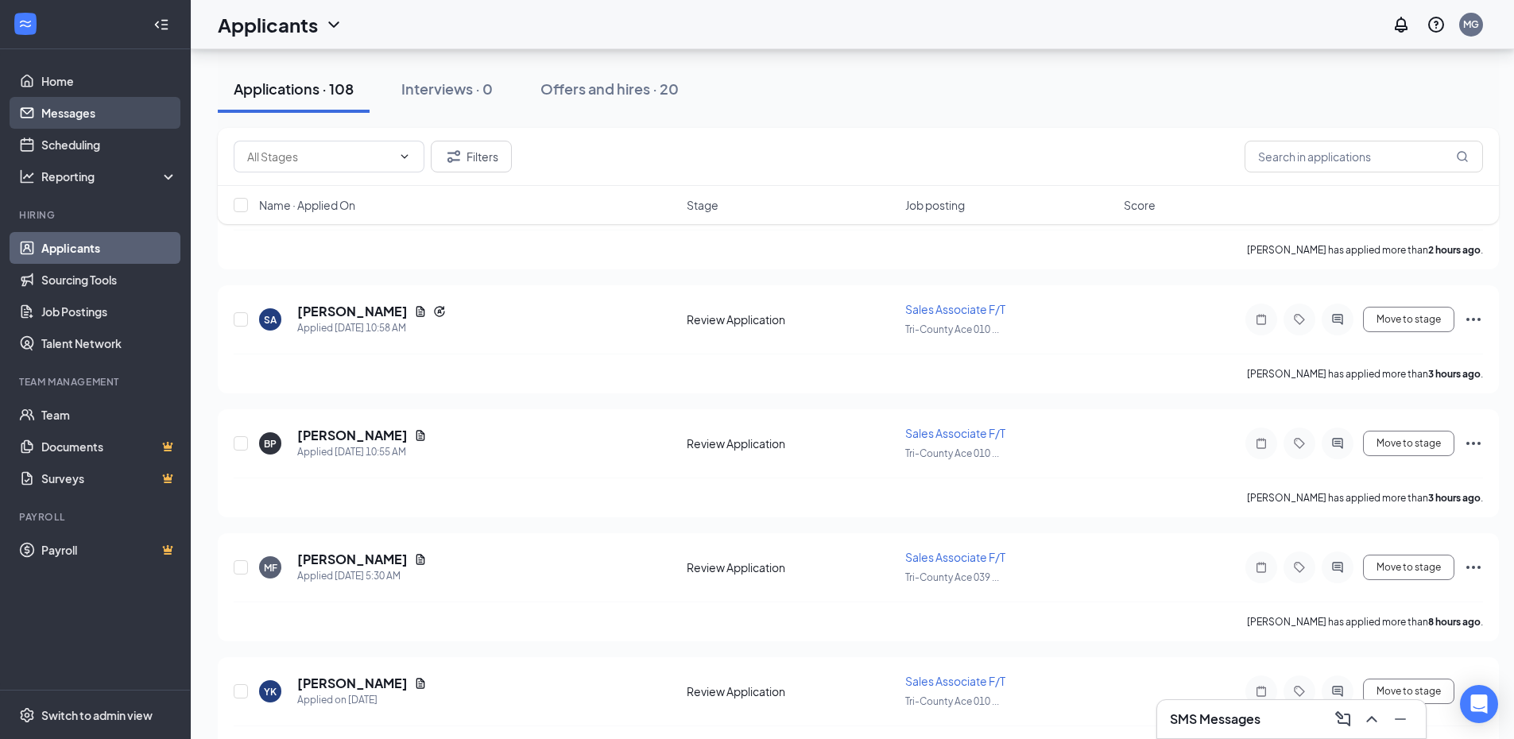
click at [80, 116] on link "Messages" at bounding box center [109, 113] width 136 height 32
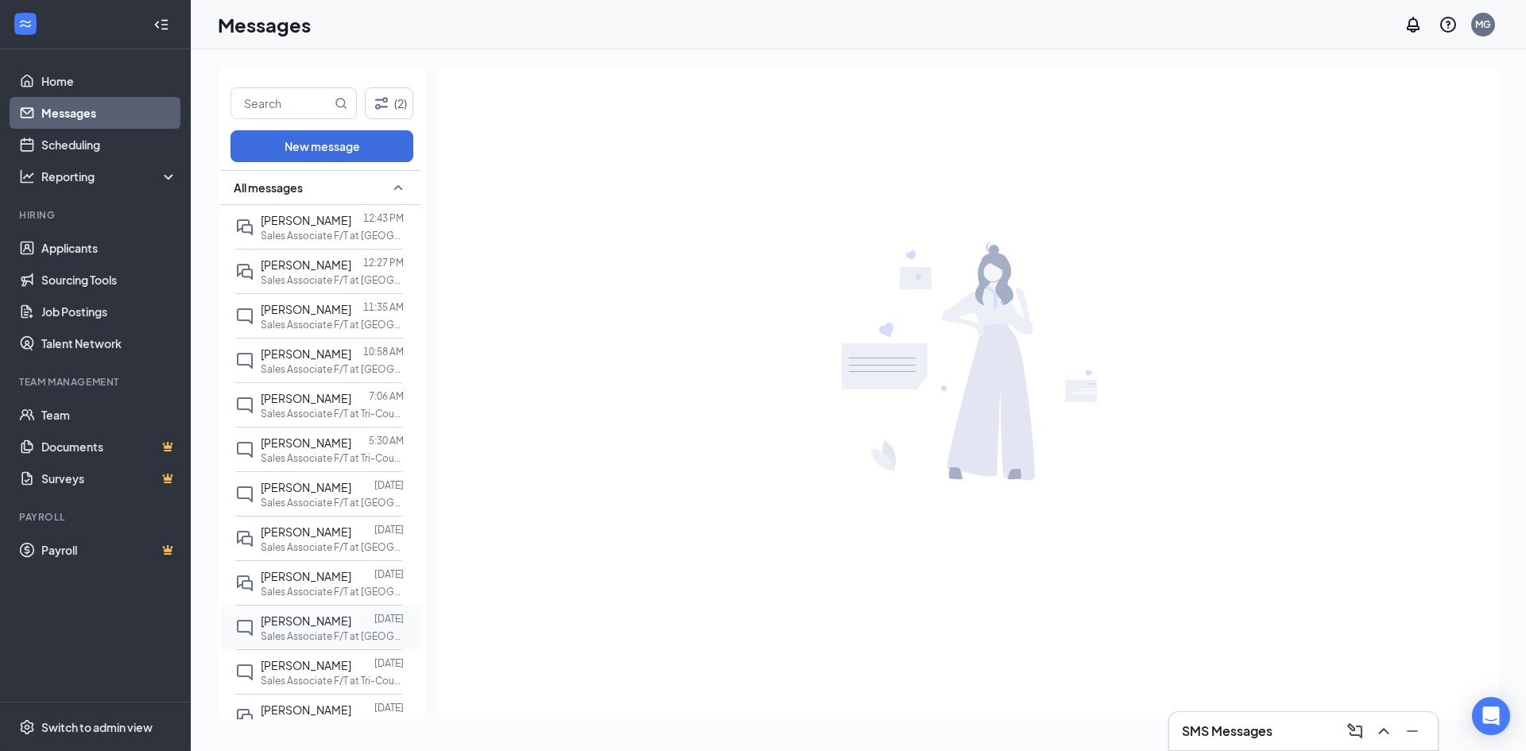
click at [316, 628] on div "[PERSON_NAME]" at bounding box center [306, 620] width 91 height 17
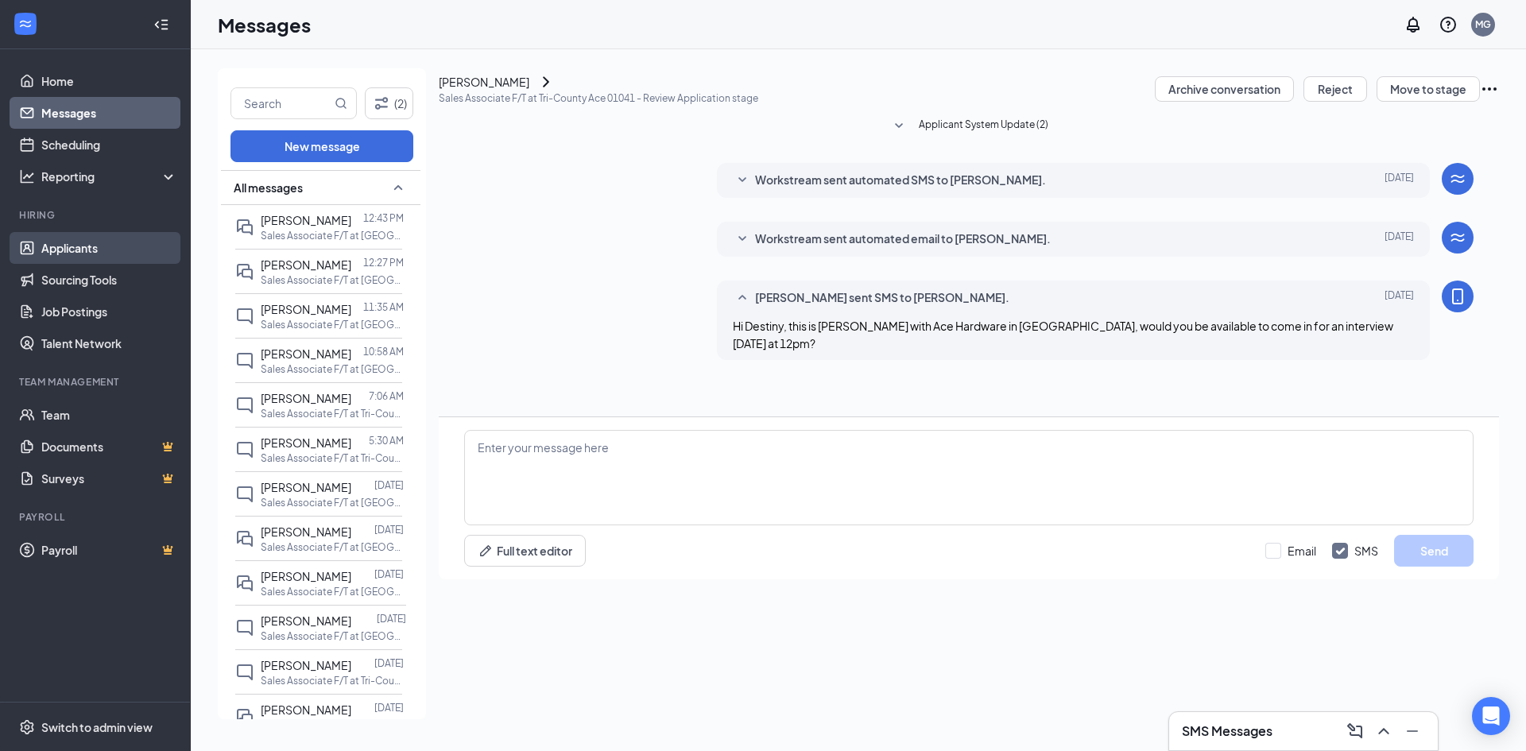
click at [78, 245] on link "Applicants" at bounding box center [109, 248] width 136 height 32
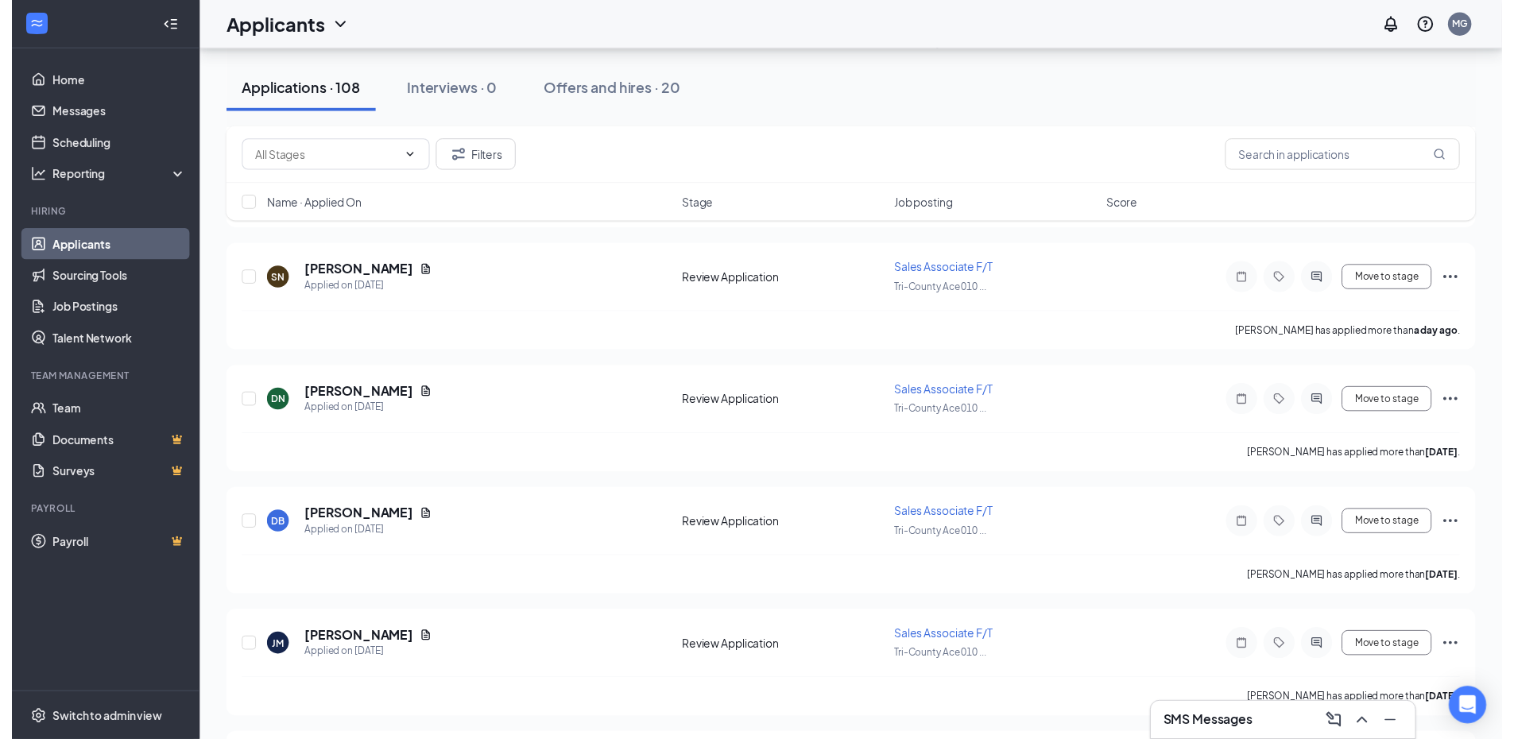
scroll to position [1271, 0]
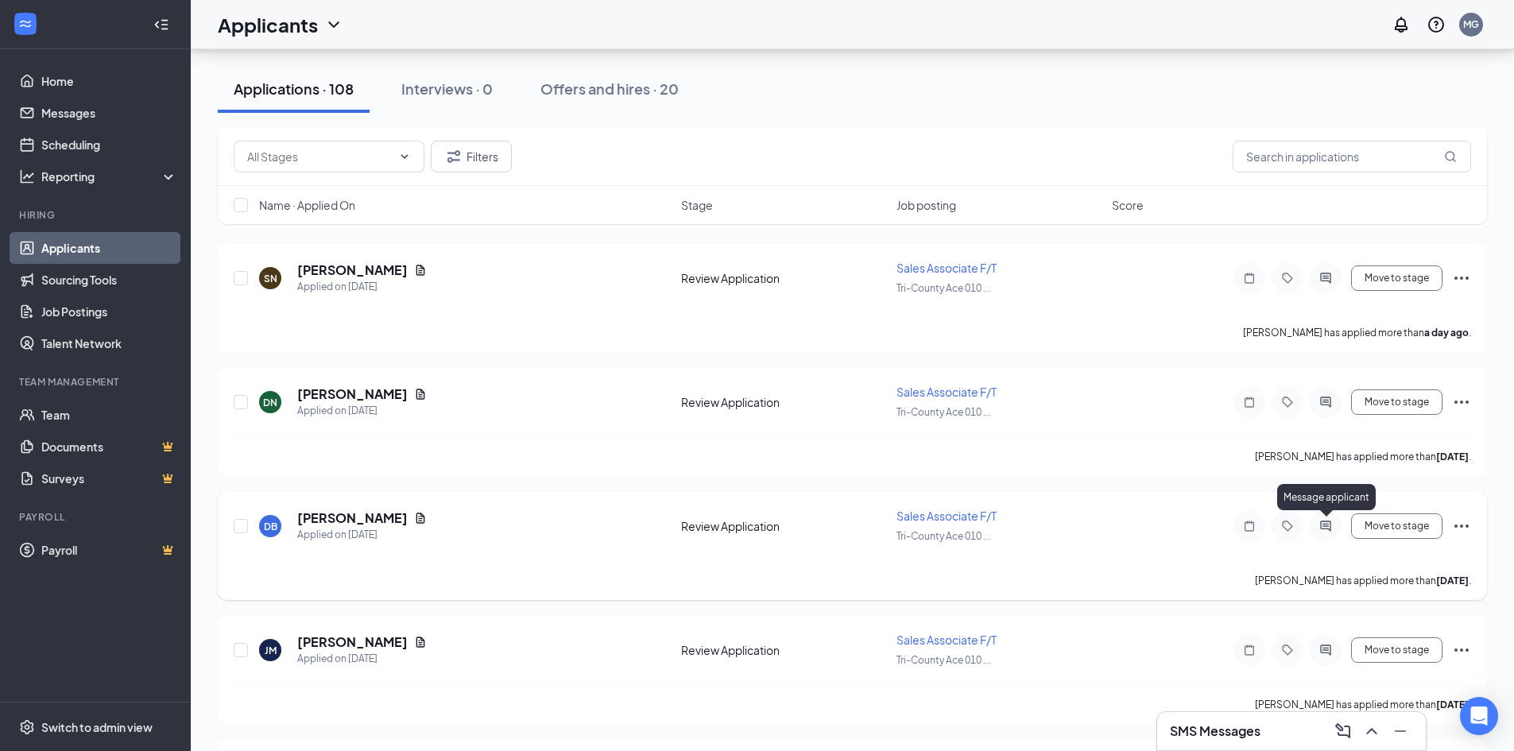
click at [1322, 528] on icon "ActiveChat" at bounding box center [1325, 526] width 19 height 13
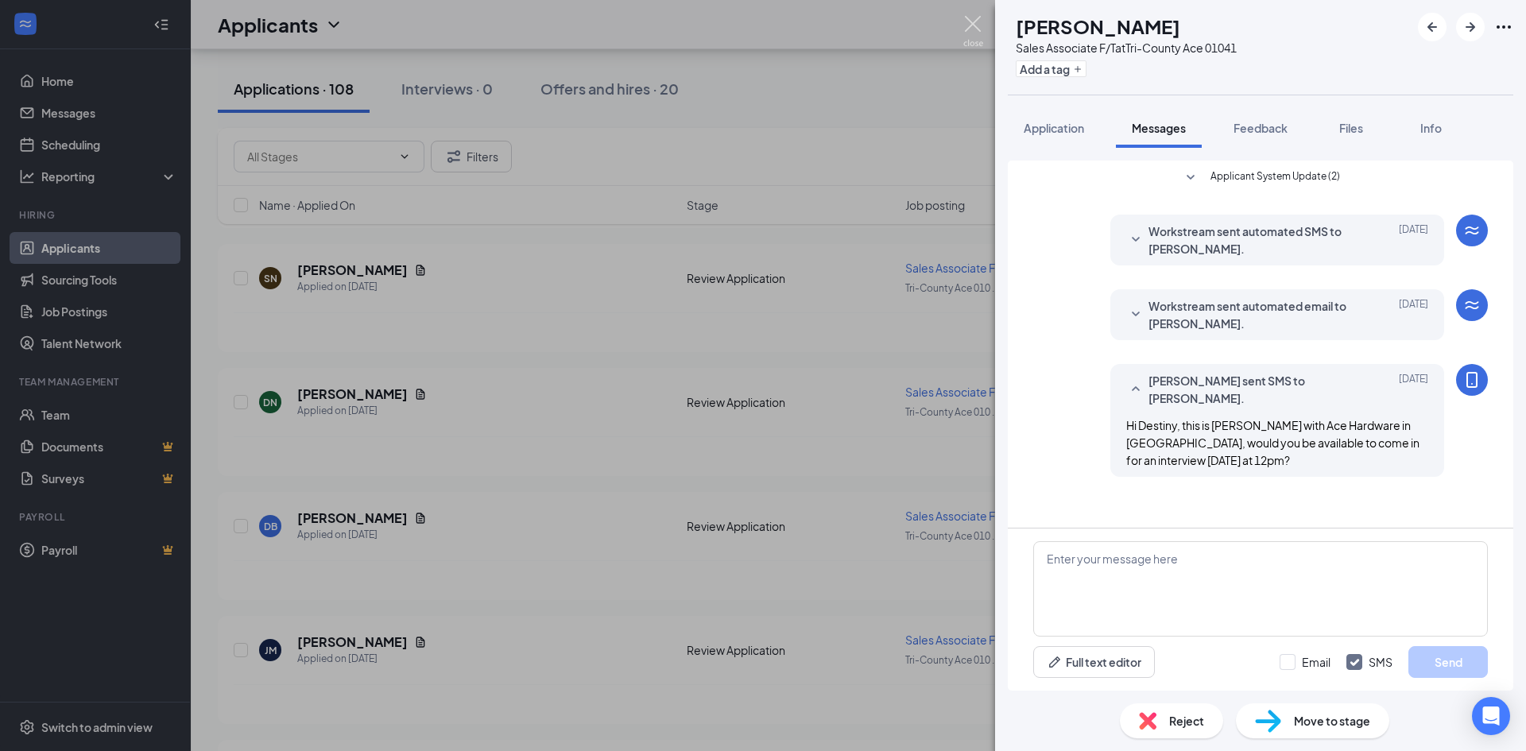
click at [971, 25] on img at bounding box center [973, 31] width 20 height 31
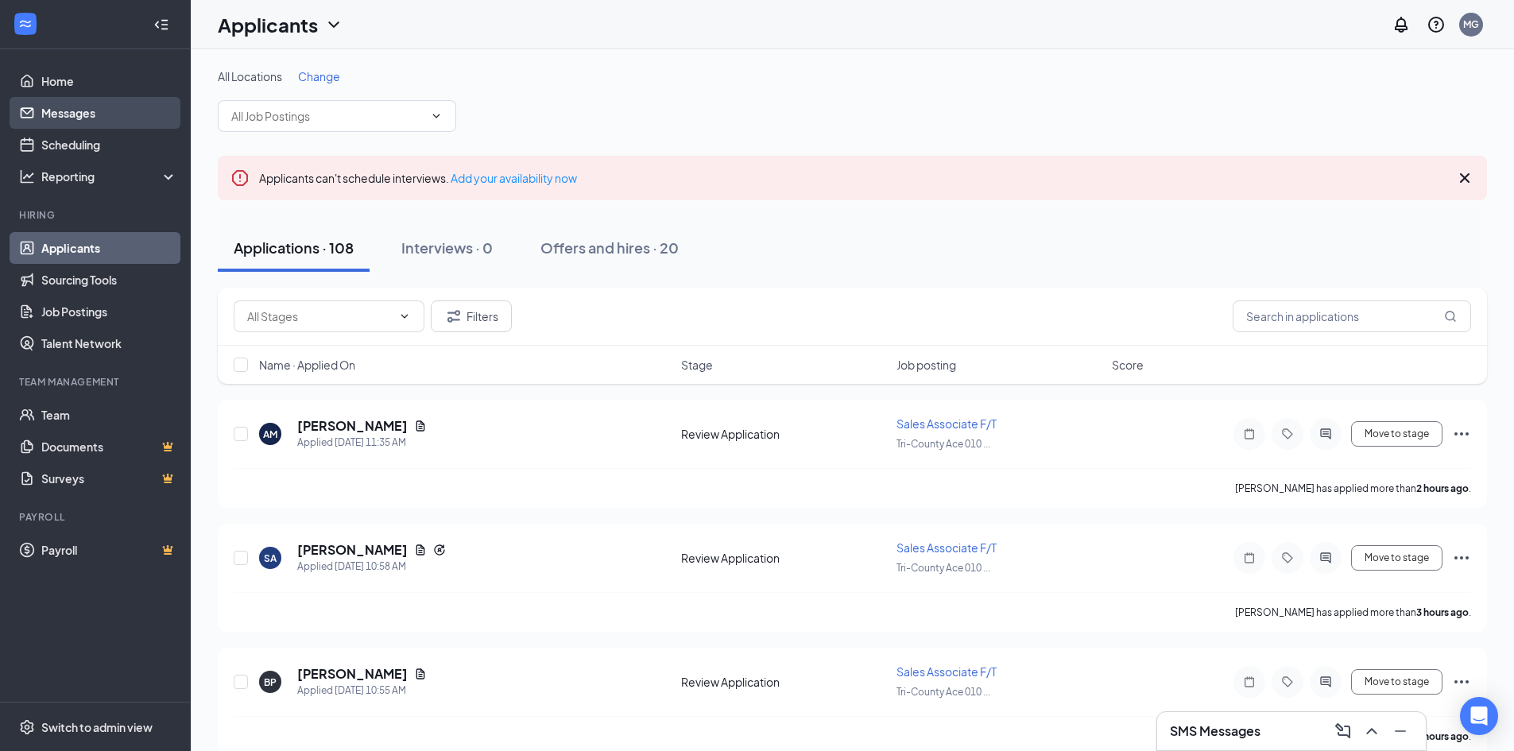
click at [66, 108] on link "Messages" at bounding box center [109, 113] width 136 height 32
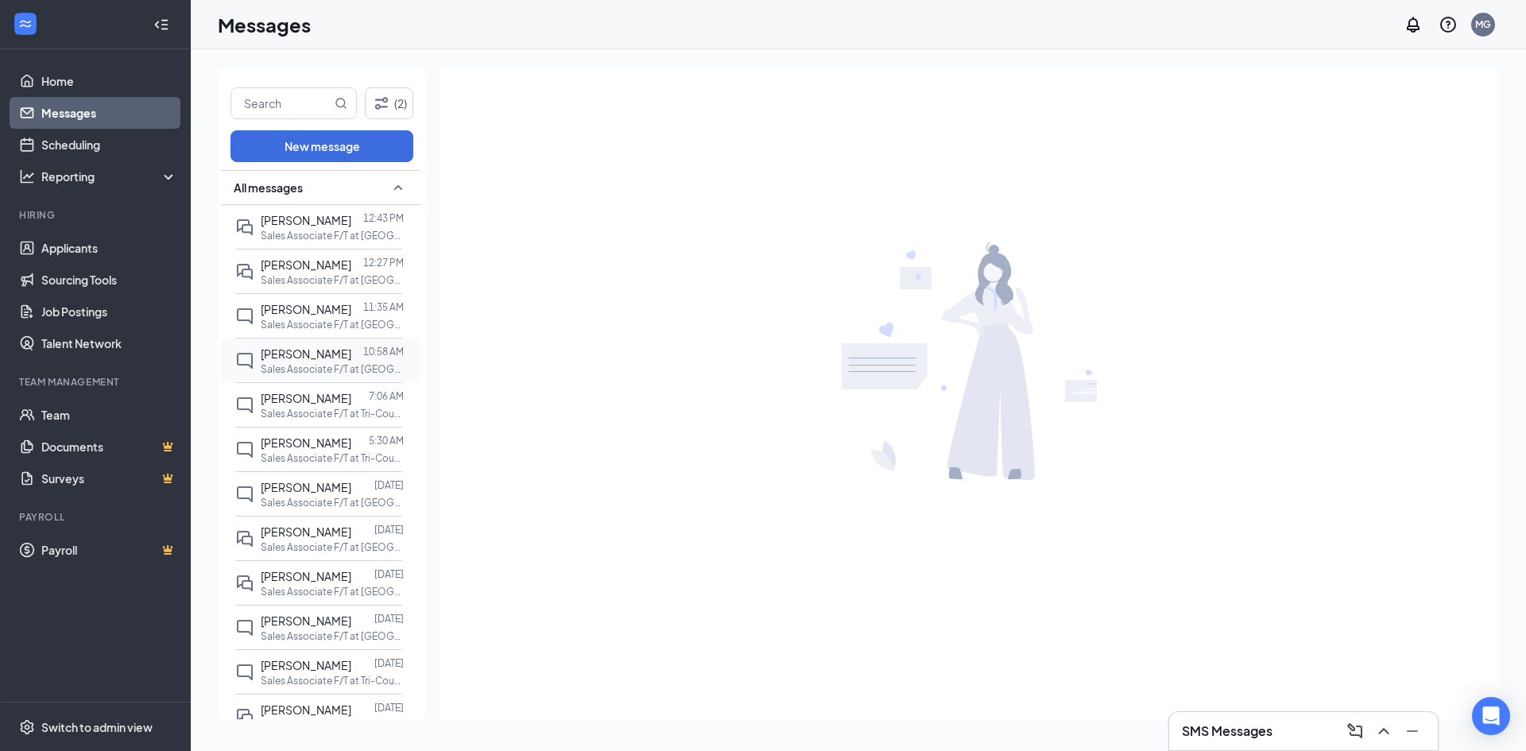
click at [332, 356] on span "[PERSON_NAME]" at bounding box center [306, 353] width 91 height 14
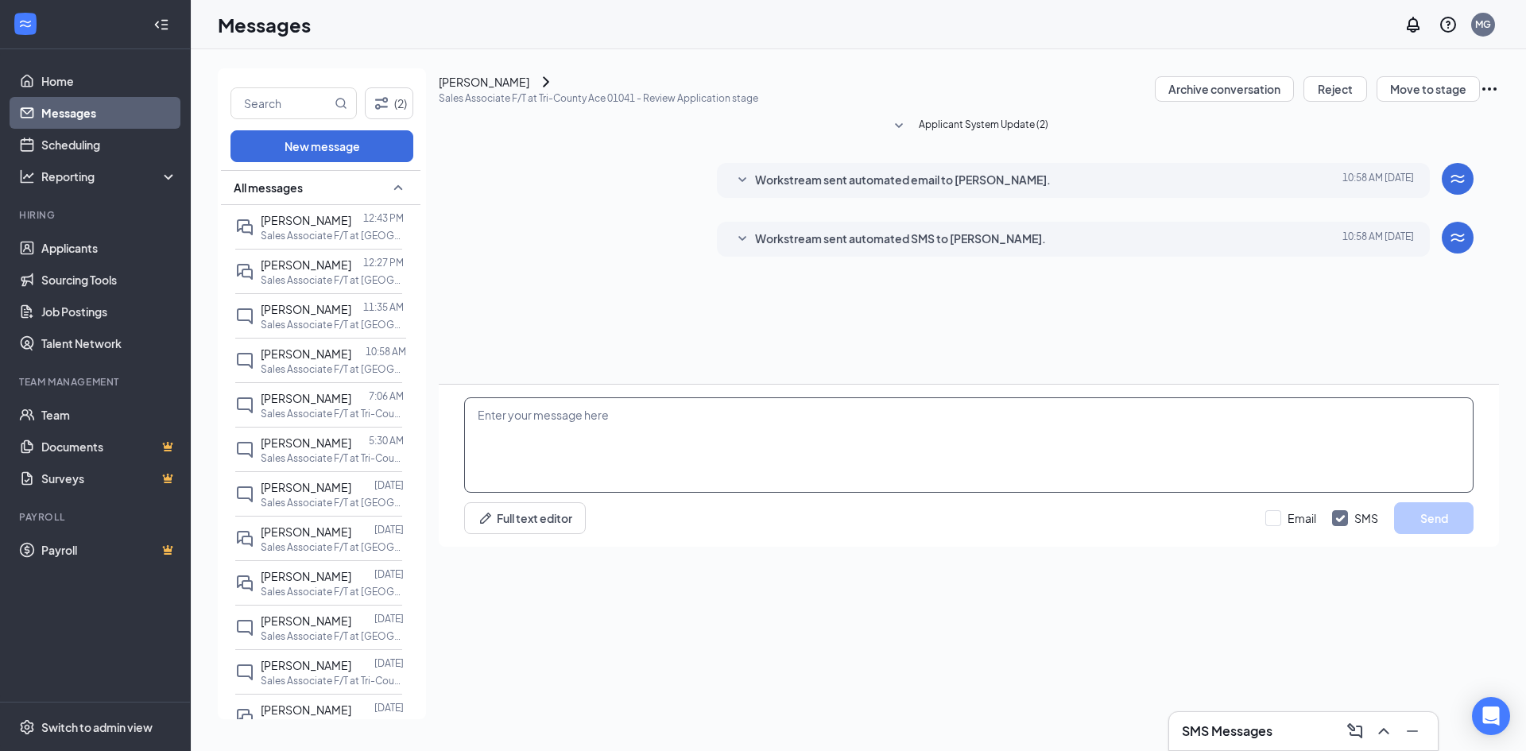
click at [537, 493] on textarea at bounding box center [968, 444] width 1009 height 95
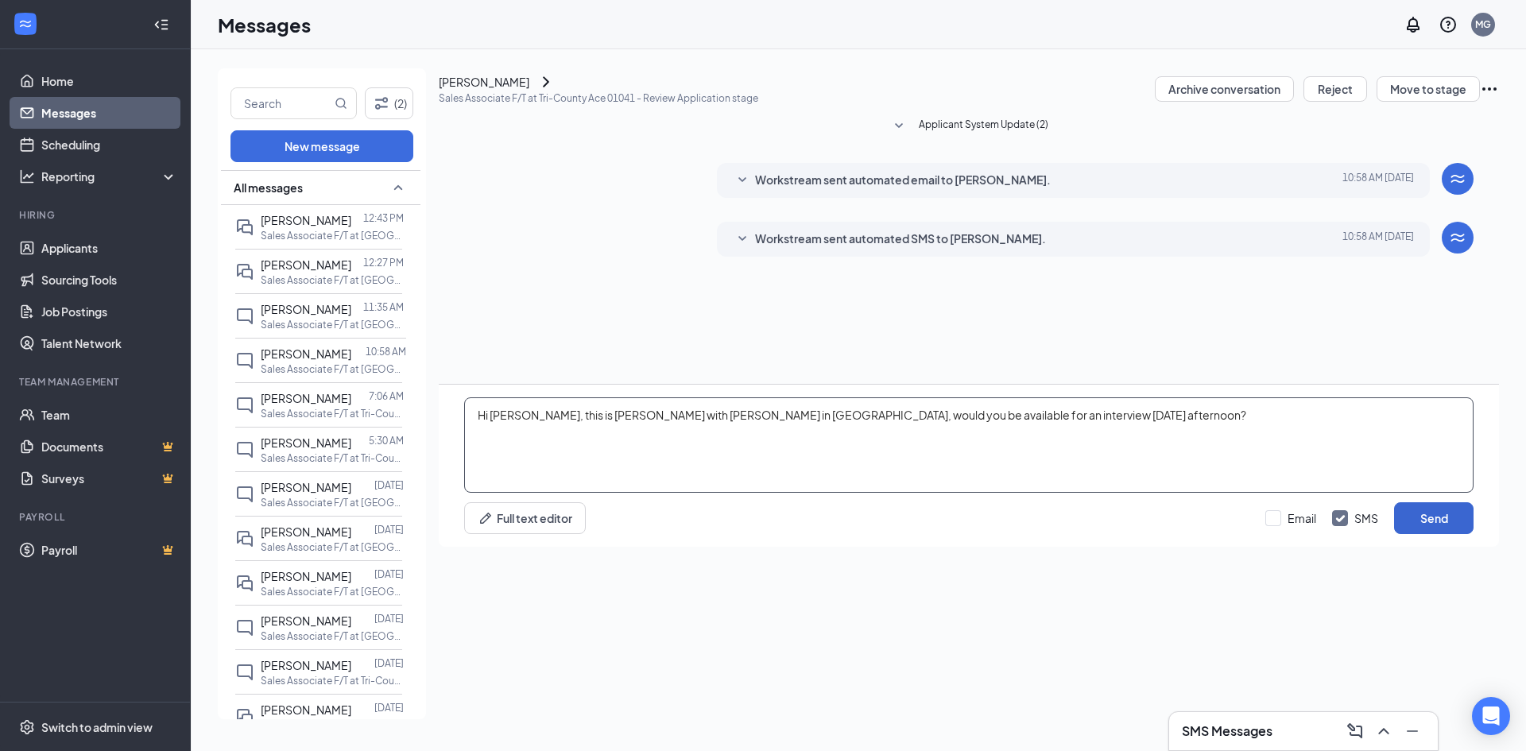
type textarea "Hi [PERSON_NAME], this is [PERSON_NAME] with [PERSON_NAME] in [GEOGRAPHIC_DATA]…"
click at [1434, 534] on button "Send" at bounding box center [1433, 518] width 79 height 32
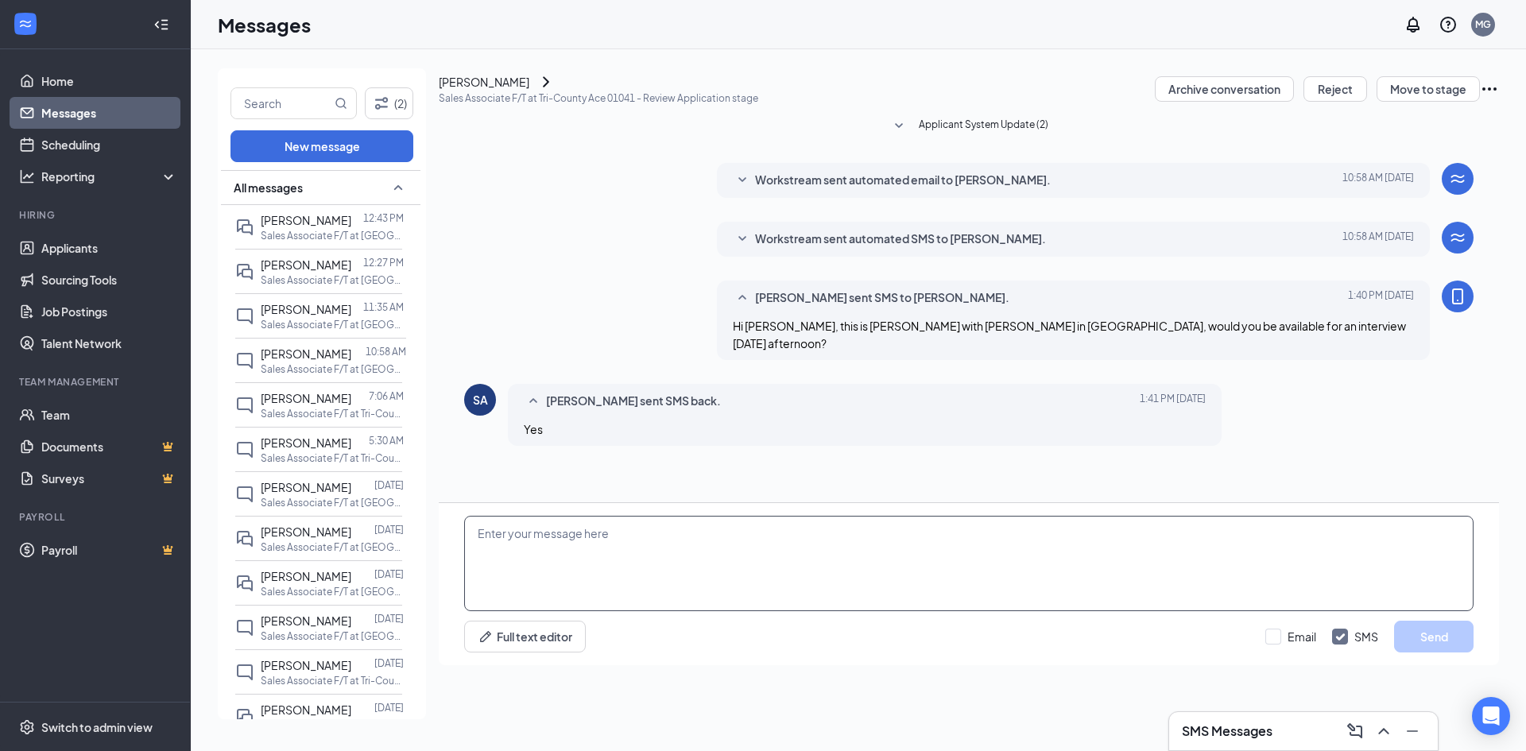
click at [506, 592] on textarea at bounding box center [968, 563] width 1009 height 95
type textarea "w"
type textarea "H"
type textarea "Would 2:30 work for you?"
click at [1427, 652] on button "Send" at bounding box center [1433, 637] width 79 height 32
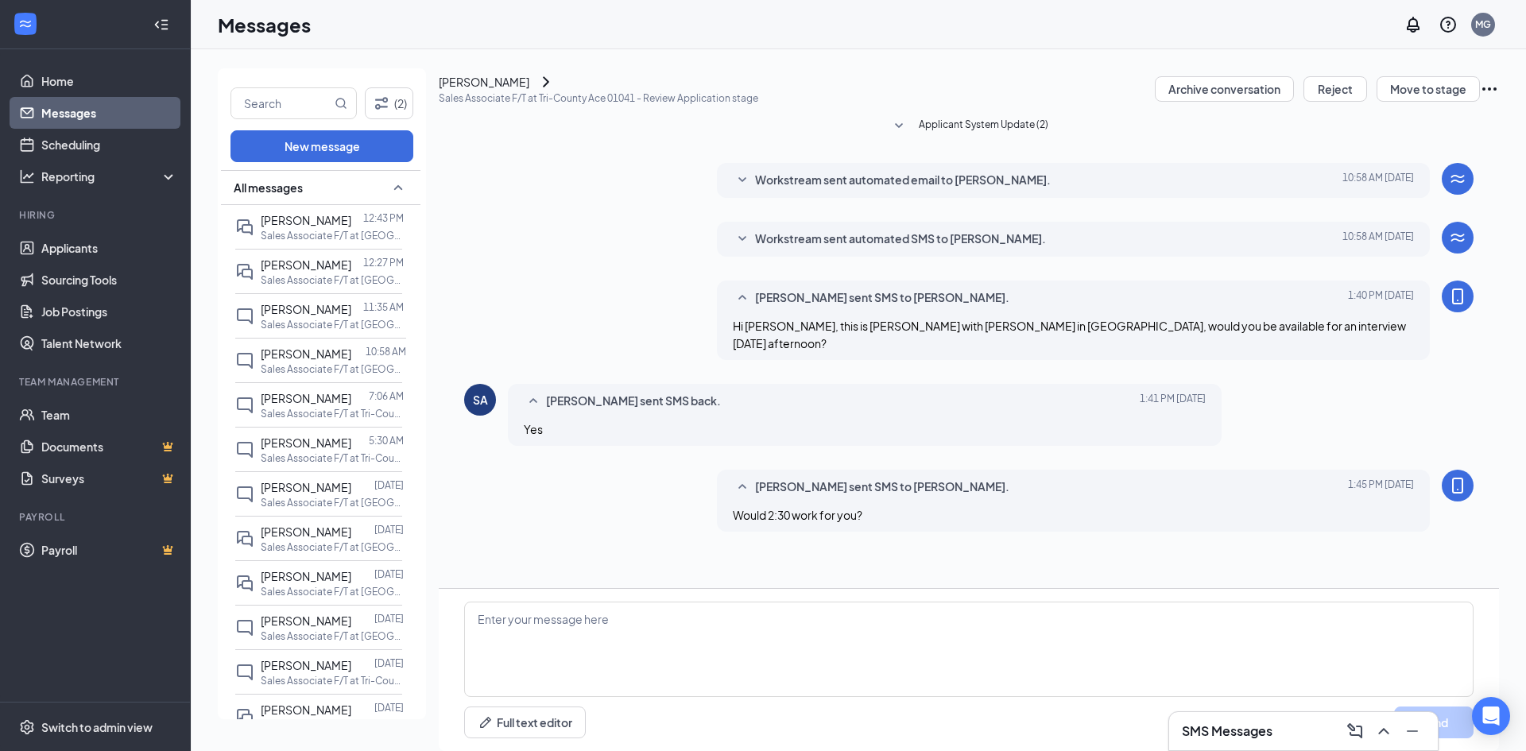
scroll to position [6, 0]
